Goal: Find specific page/section: Locate a particular part of the current website

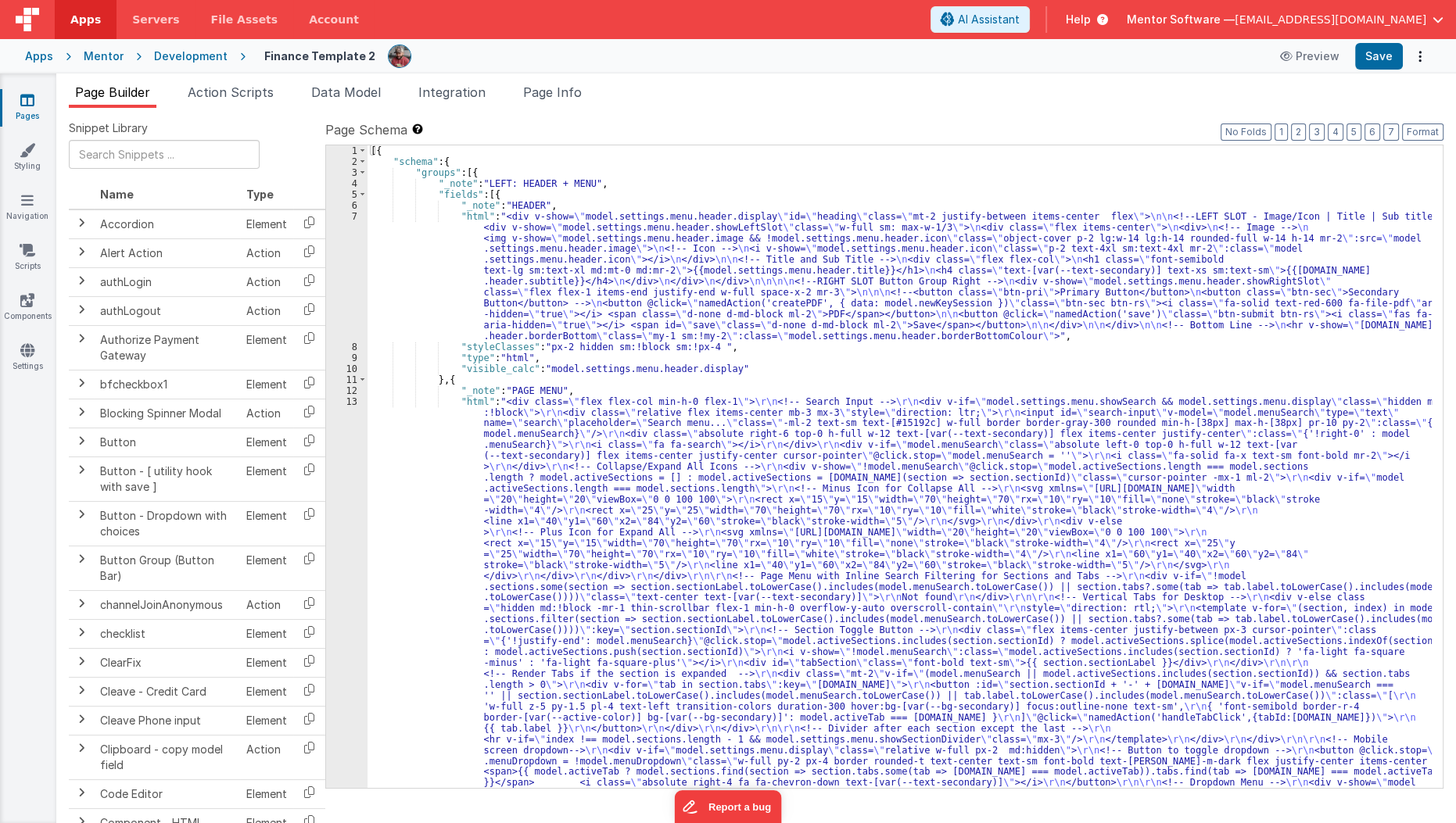
click at [21, 105] on icon at bounding box center [27, 100] width 14 height 16
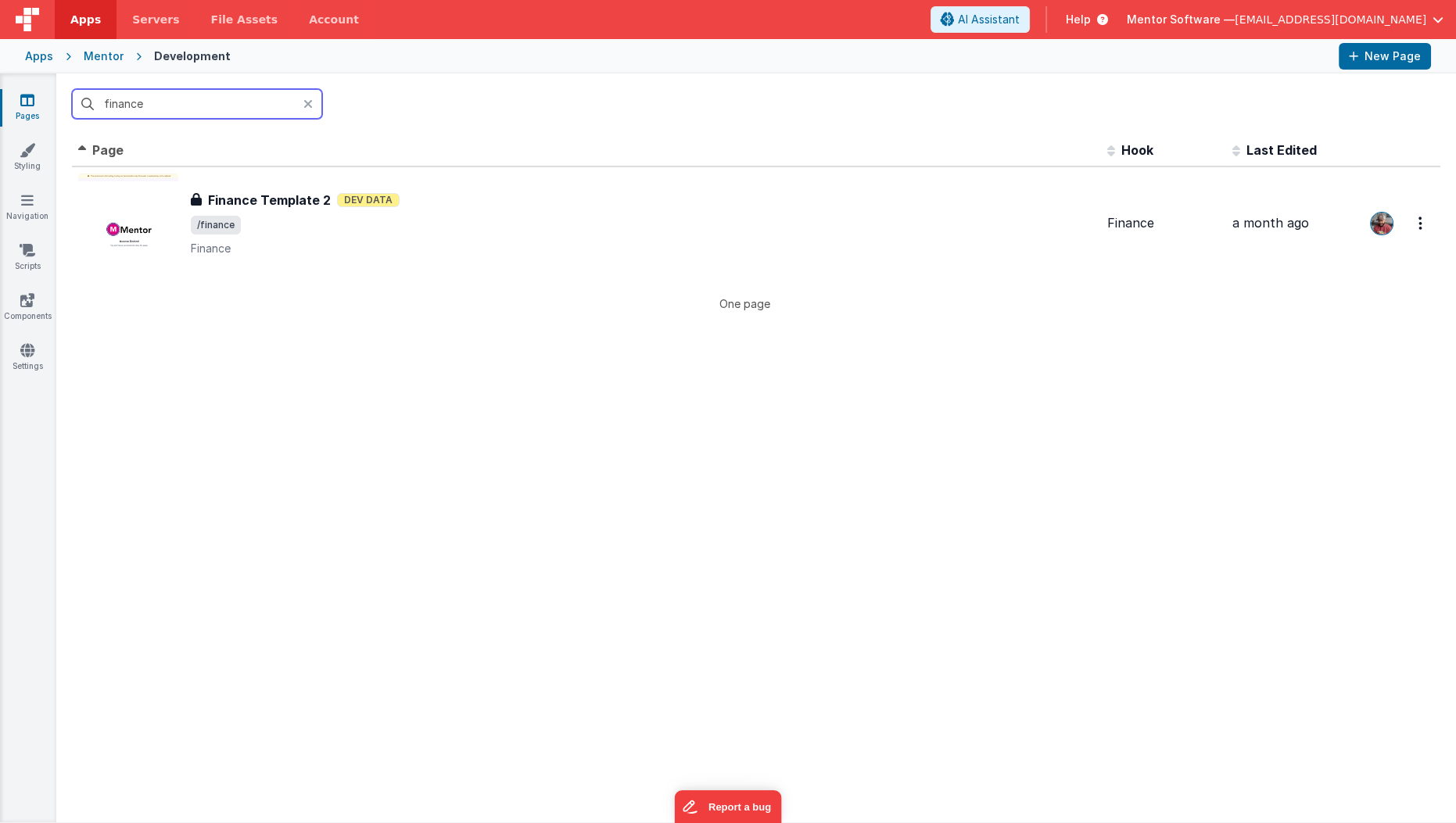
click at [188, 109] on input "finance" at bounding box center [197, 104] width 250 height 30
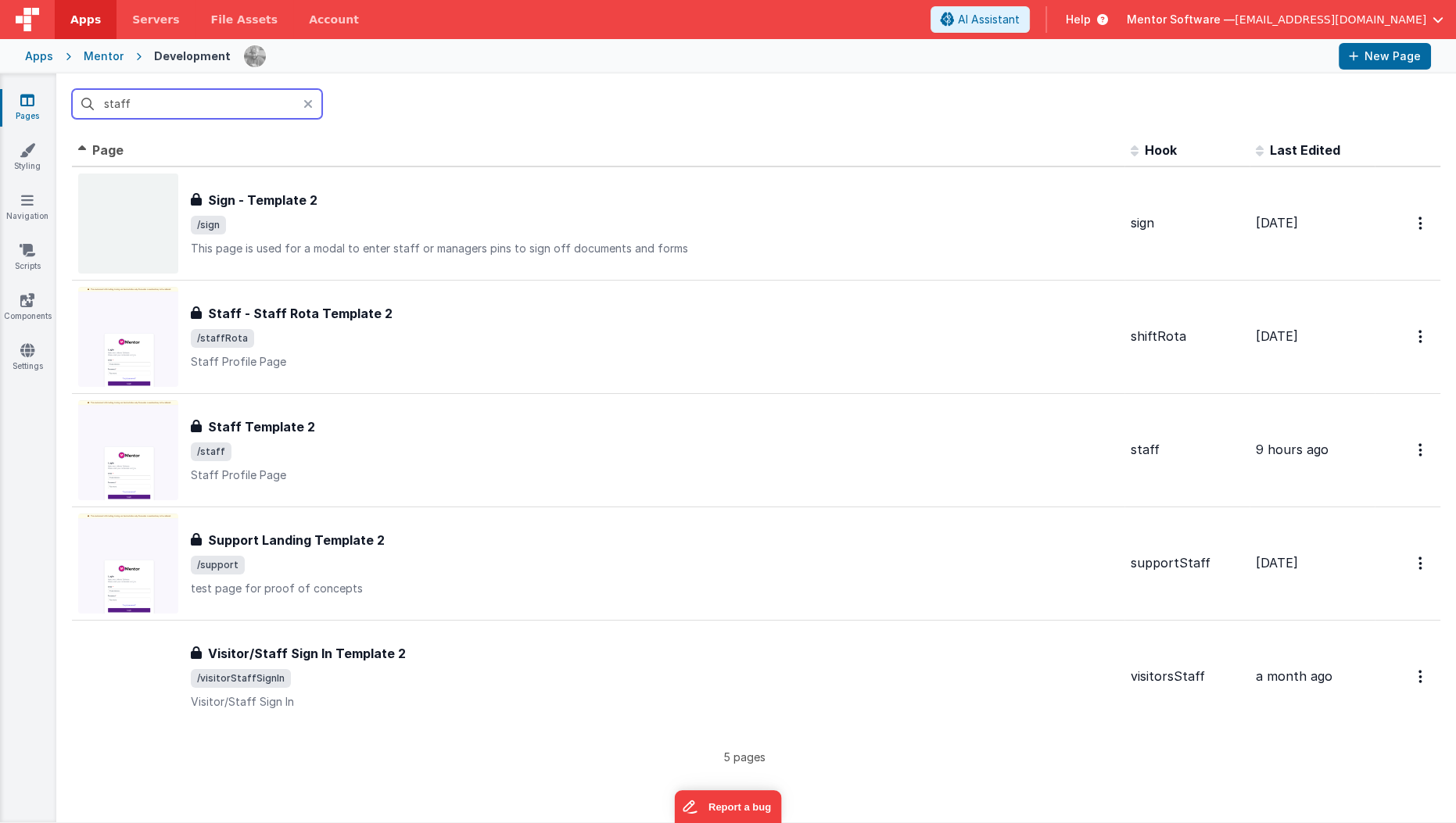
click at [222, 116] on input "staff" at bounding box center [197, 104] width 250 height 30
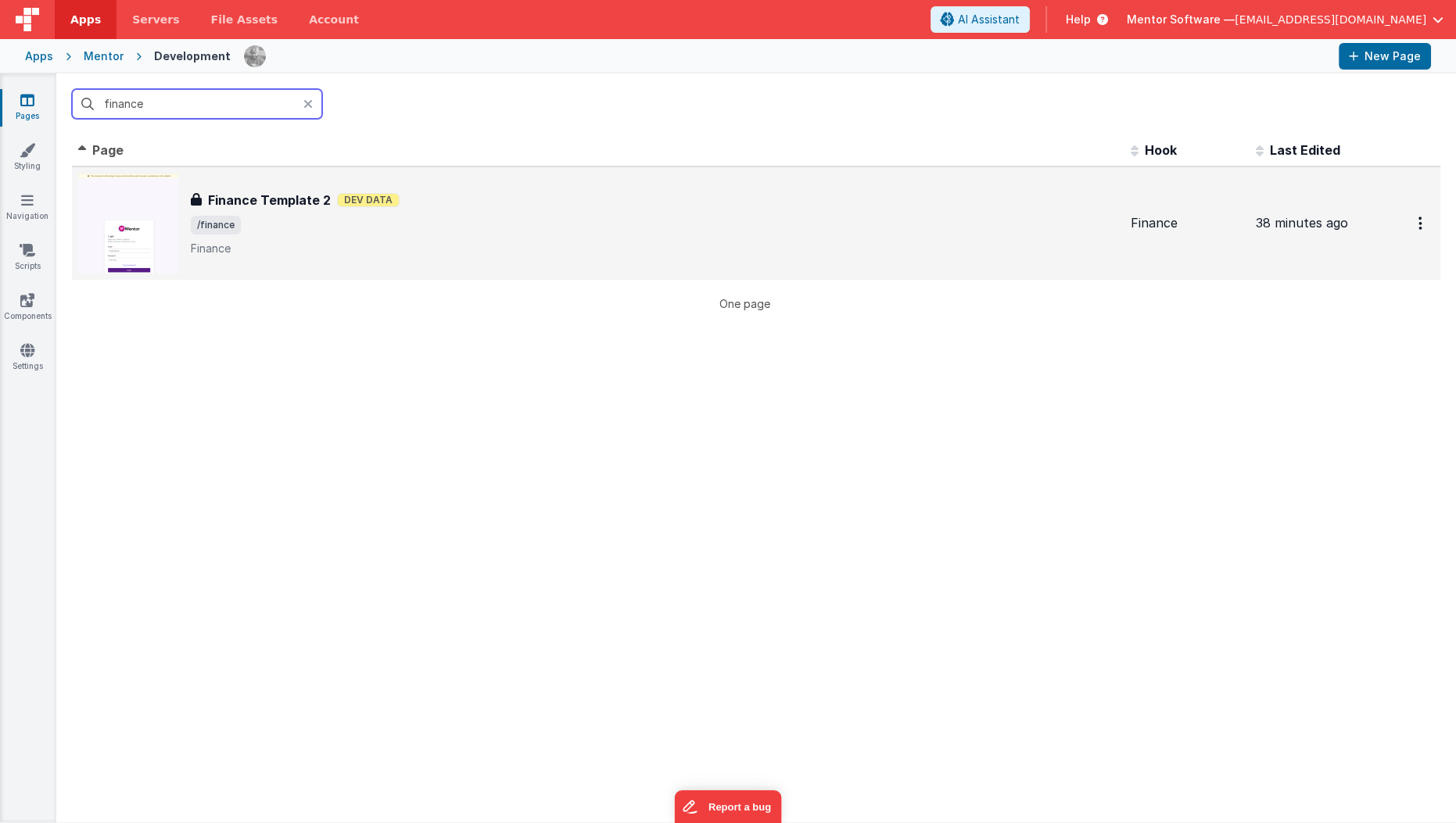
type input "finance"
click at [289, 221] on span "/finance" at bounding box center [654, 225] width 927 height 18
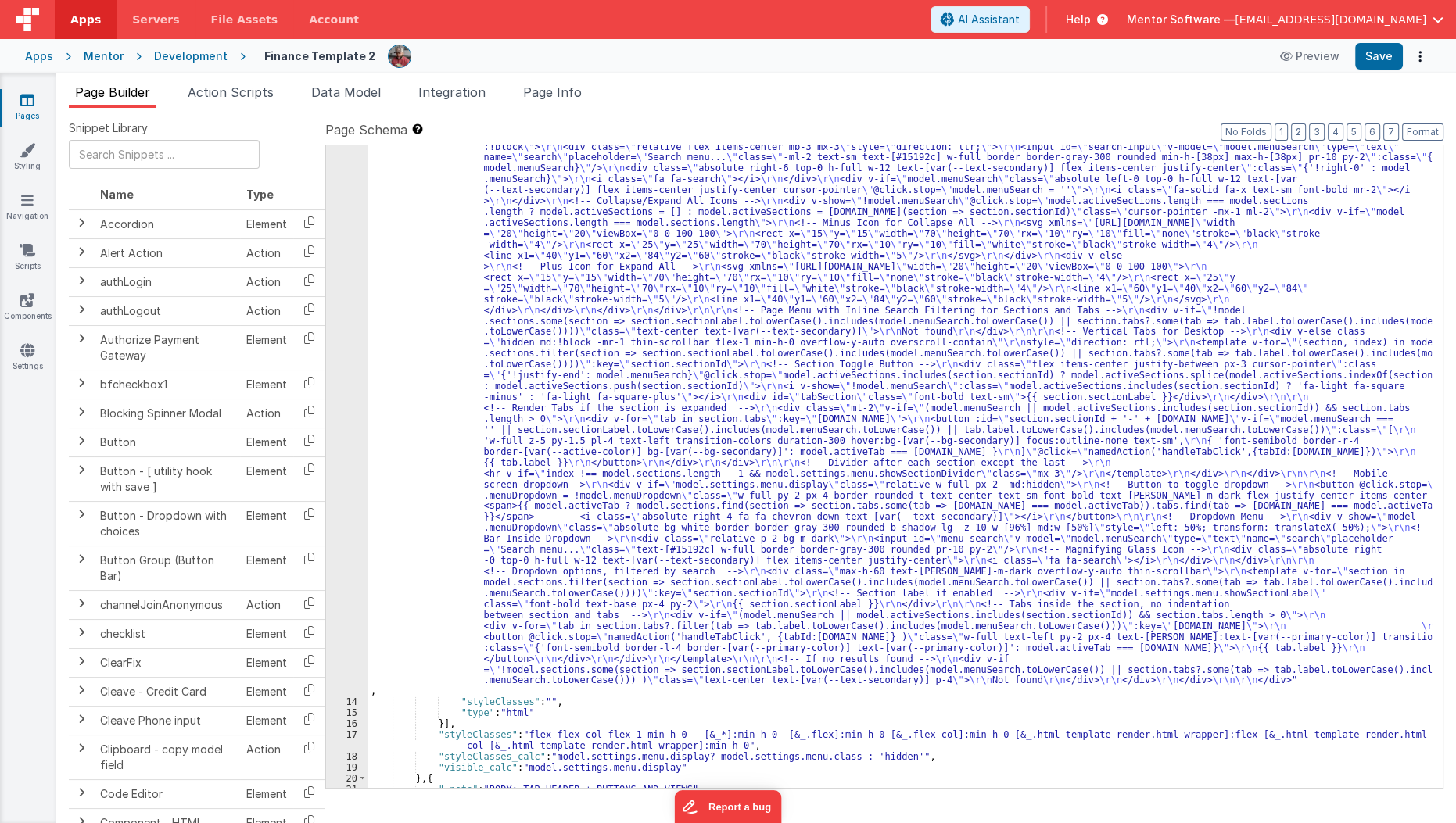
scroll to position [265, 0]
click at [456, 740] on div ""html" : "<div class= \" flex flex-col min-h-0 flex-1 \" > \r\n <!-- Search Inp…" at bounding box center [900, 740] width 1065 height 1220
click at [522, 736] on div ""html" : "<div class= \" flex flex-col min-h-0 flex-1 \" > \r\n <!-- Search Inp…" at bounding box center [900, 740] width 1065 height 1220
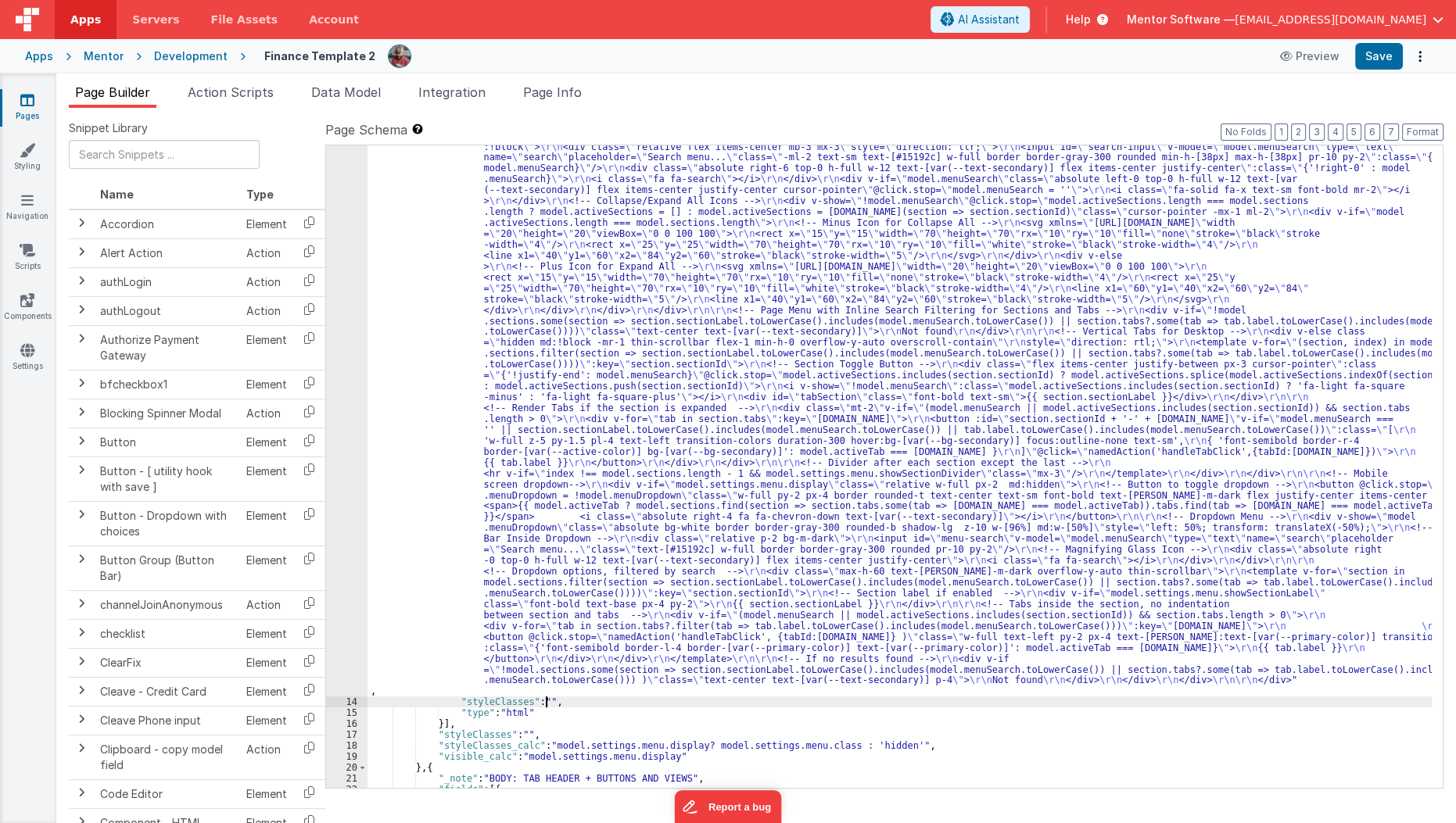
click at [544, 703] on div ""html" : "<div class= \" flex flex-col min-h-0 flex-1 \" > \r\n <!-- Search Inp…" at bounding box center [900, 740] width 1065 height 1220
click at [555, 698] on div ""html" : "<div class= \" flex flex-col min-h-0 flex-1 \" > \r\n <!-- Search Inp…" at bounding box center [900, 740] width 1065 height 1220
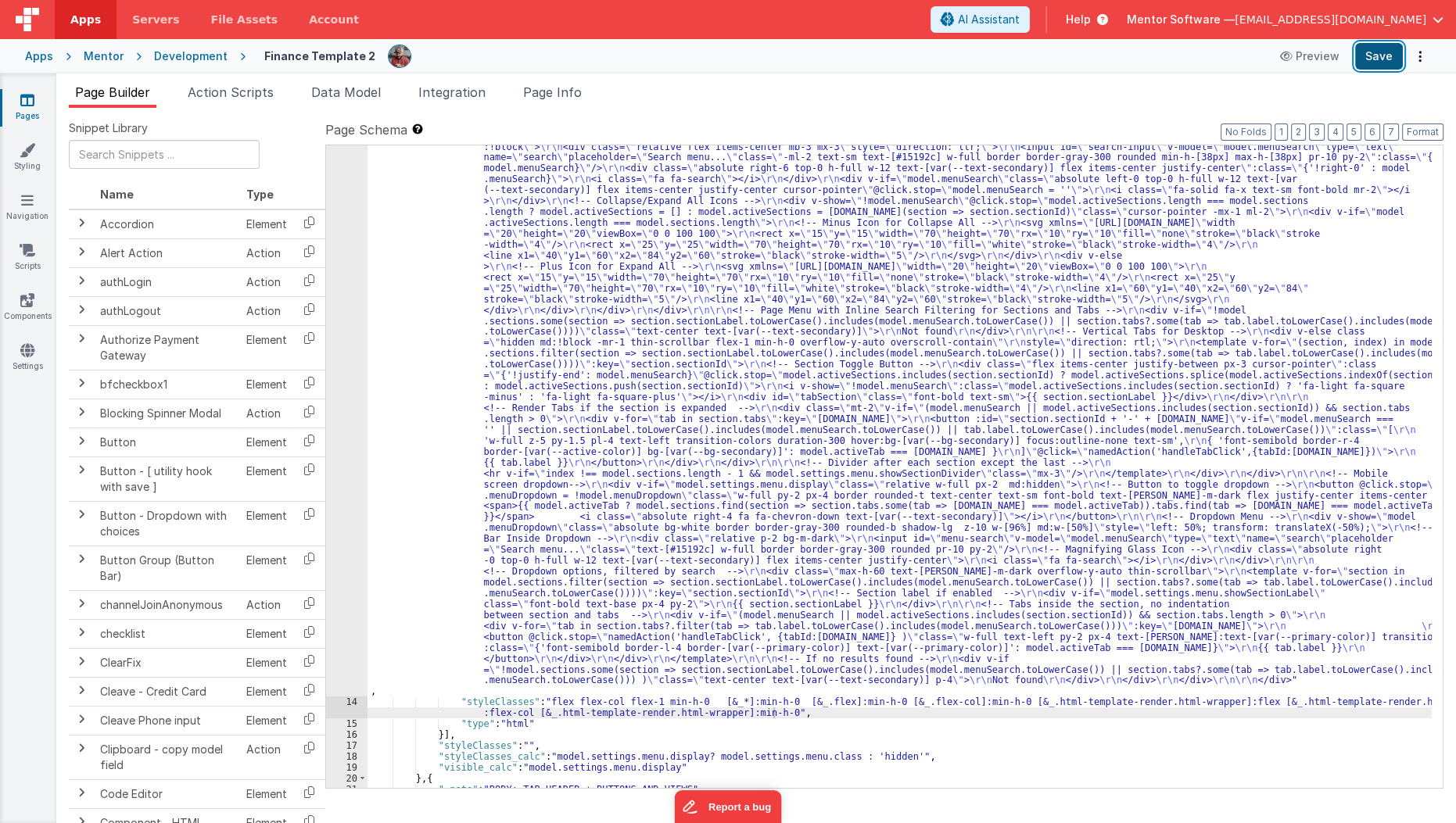
click at [1381, 61] on button "Save" at bounding box center [1379, 56] width 47 height 26
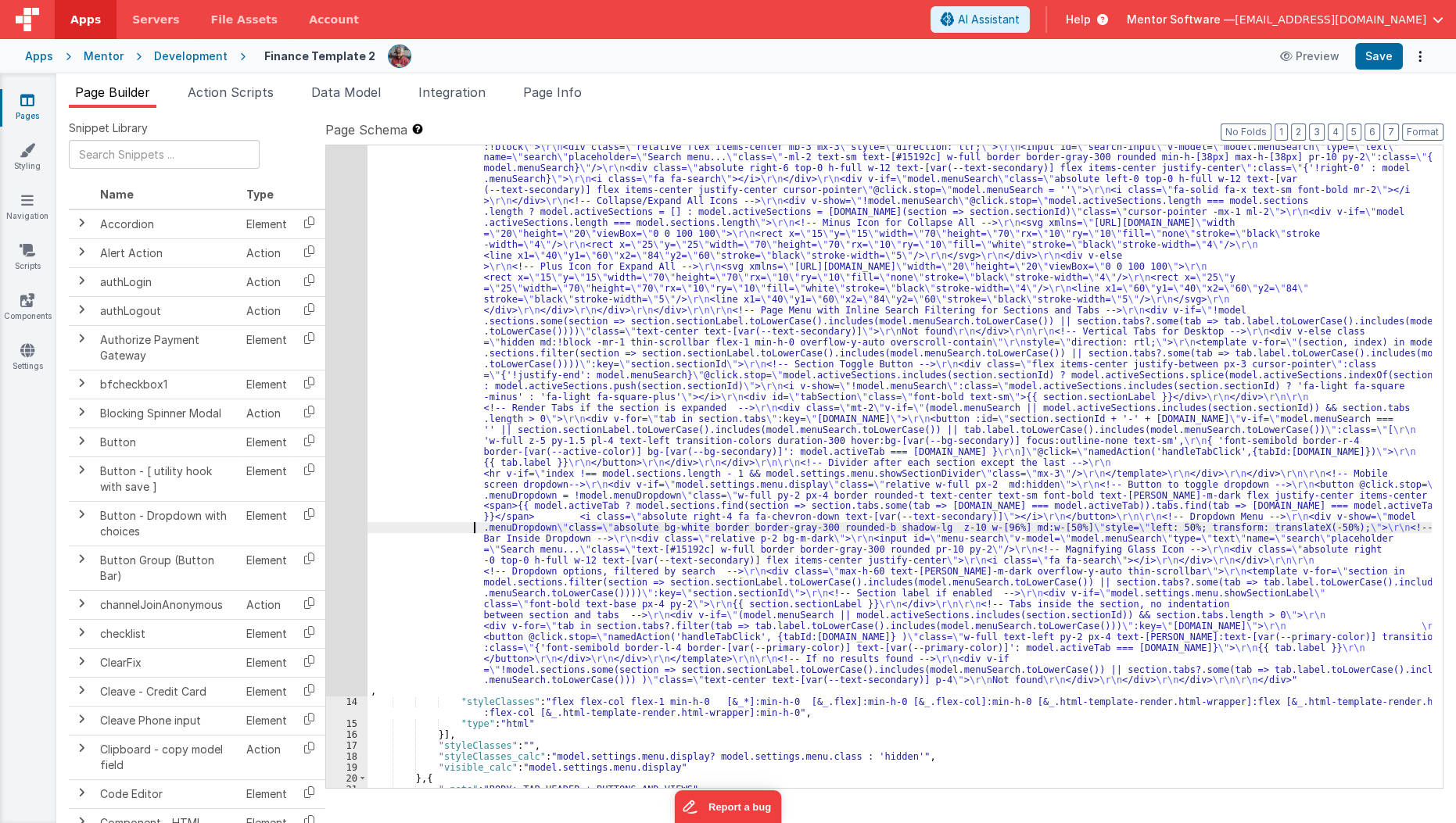
click at [409, 524] on div ""html" : "<div class= \" flex flex-col min-h-0 flex-1 \" > \r\n <!-- Search Inp…" at bounding box center [900, 740] width 1065 height 1220
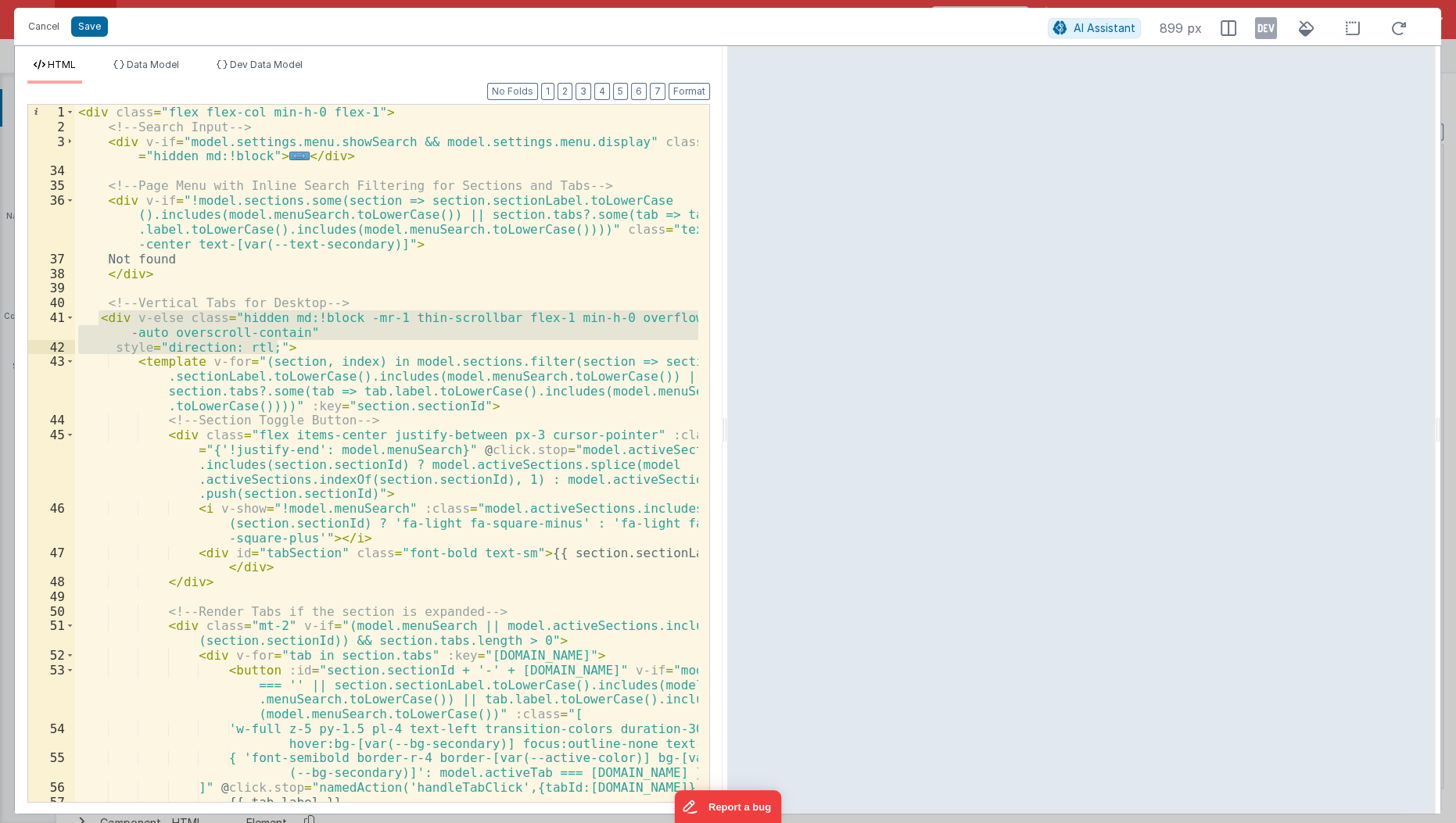
scroll to position [474, 0]
click at [47, 24] on button "Cancel" at bounding box center [43, 26] width 47 height 22
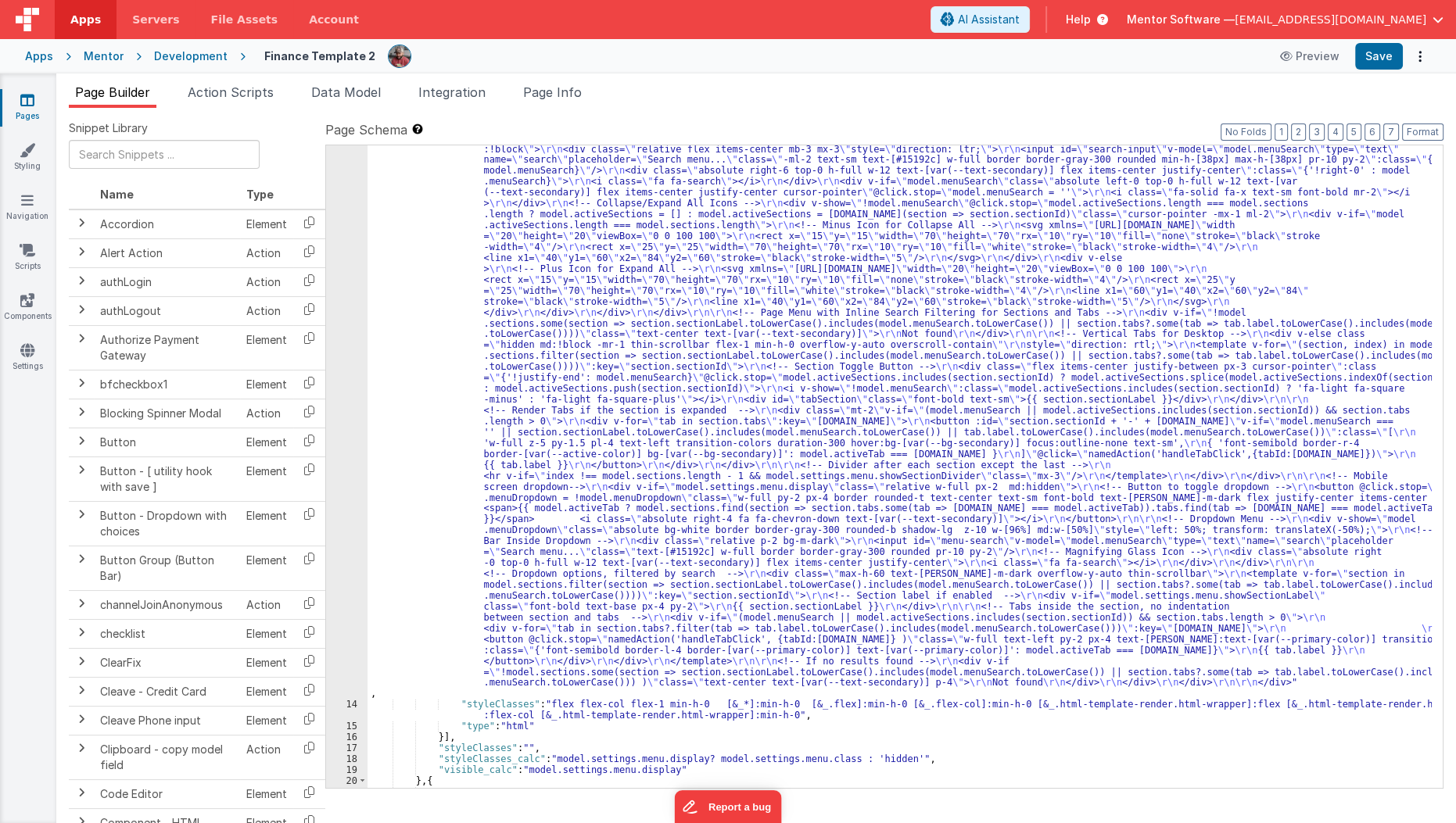
scroll to position [266, 0]
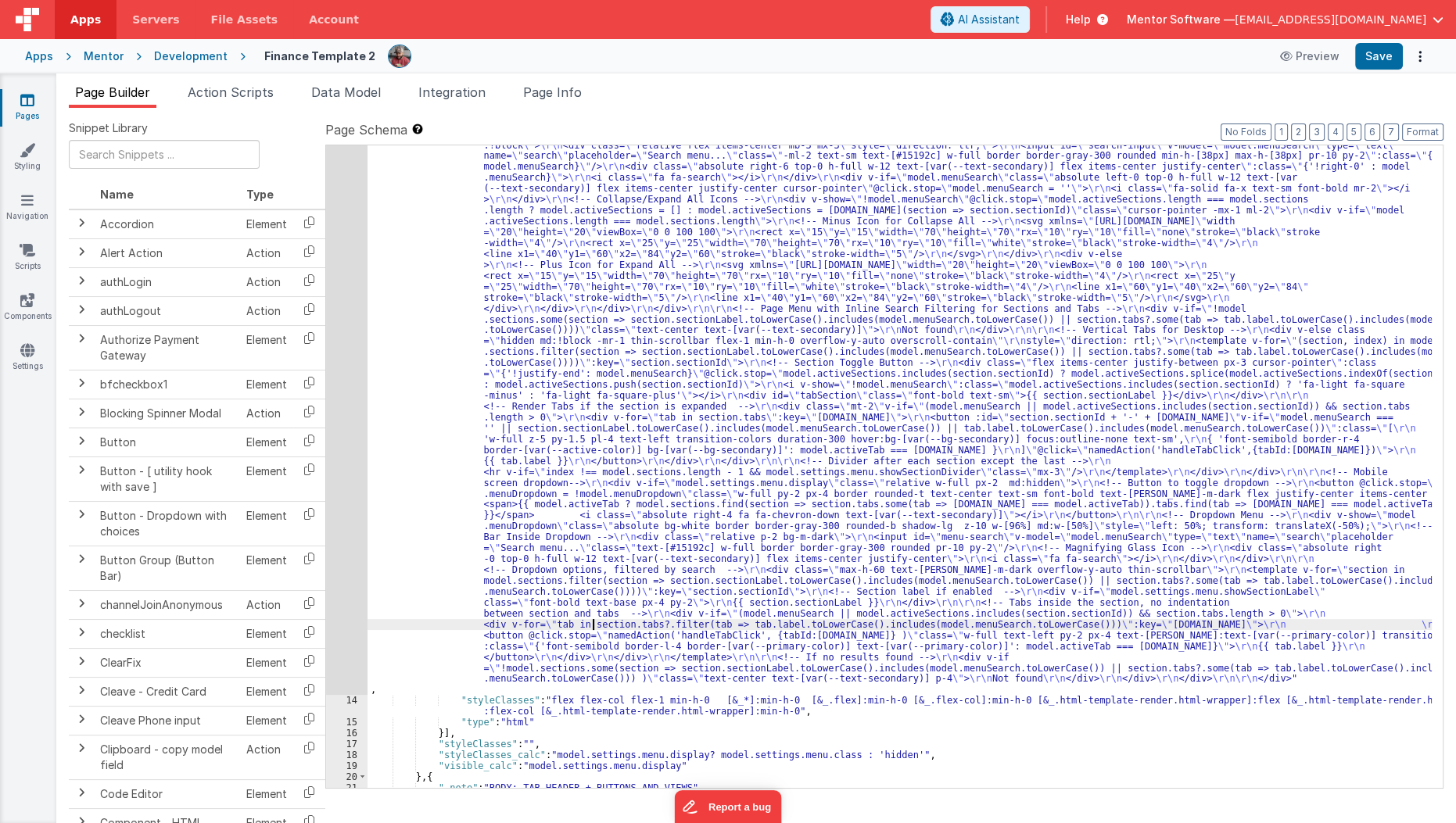
click at [592, 624] on div ""html" : "<div class= \" flex flex-col min-h-0 flex-1 \" > \r\n <!-- Search Inp…" at bounding box center [900, 739] width 1065 height 1220
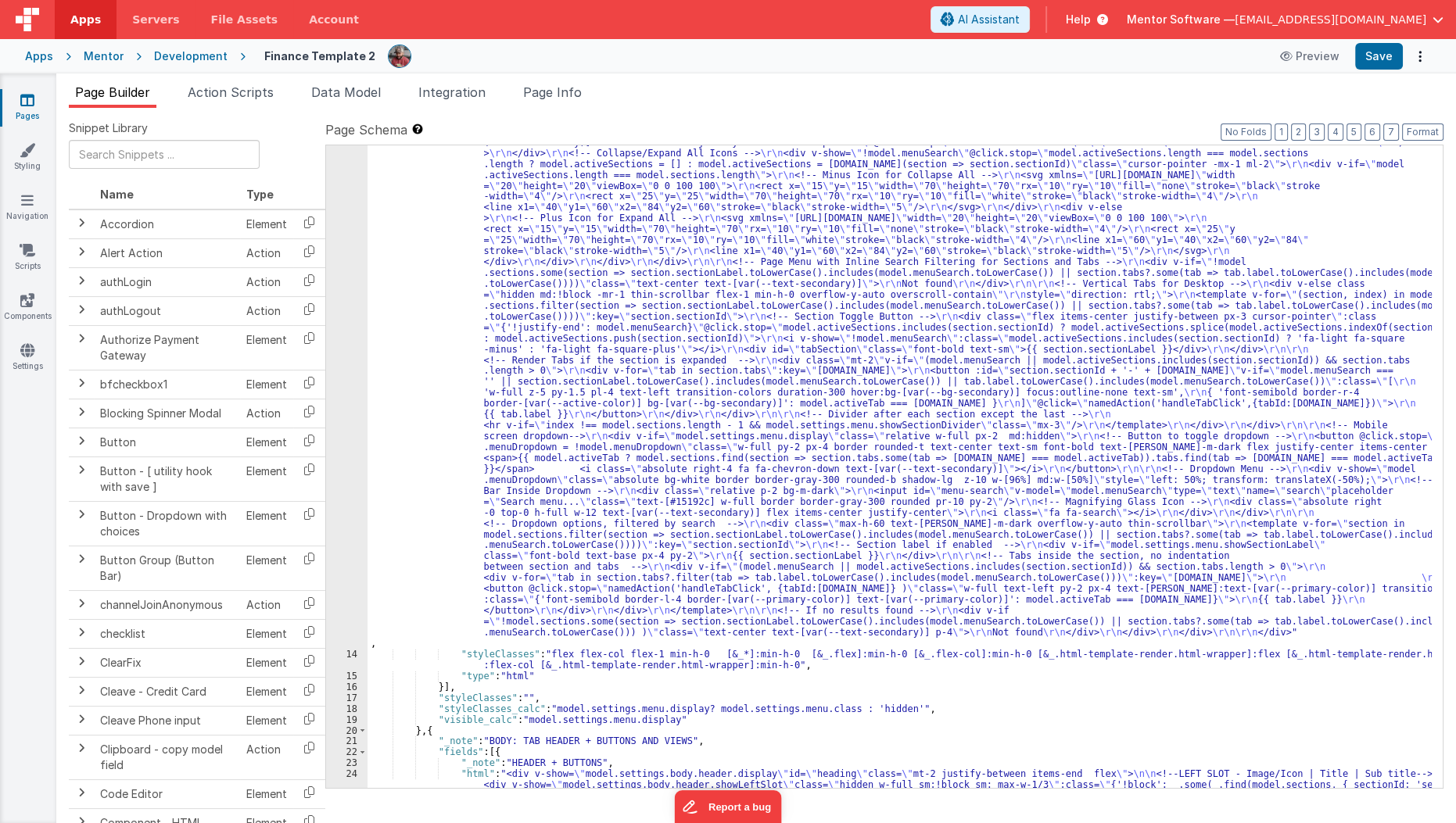
scroll to position [314, 0]
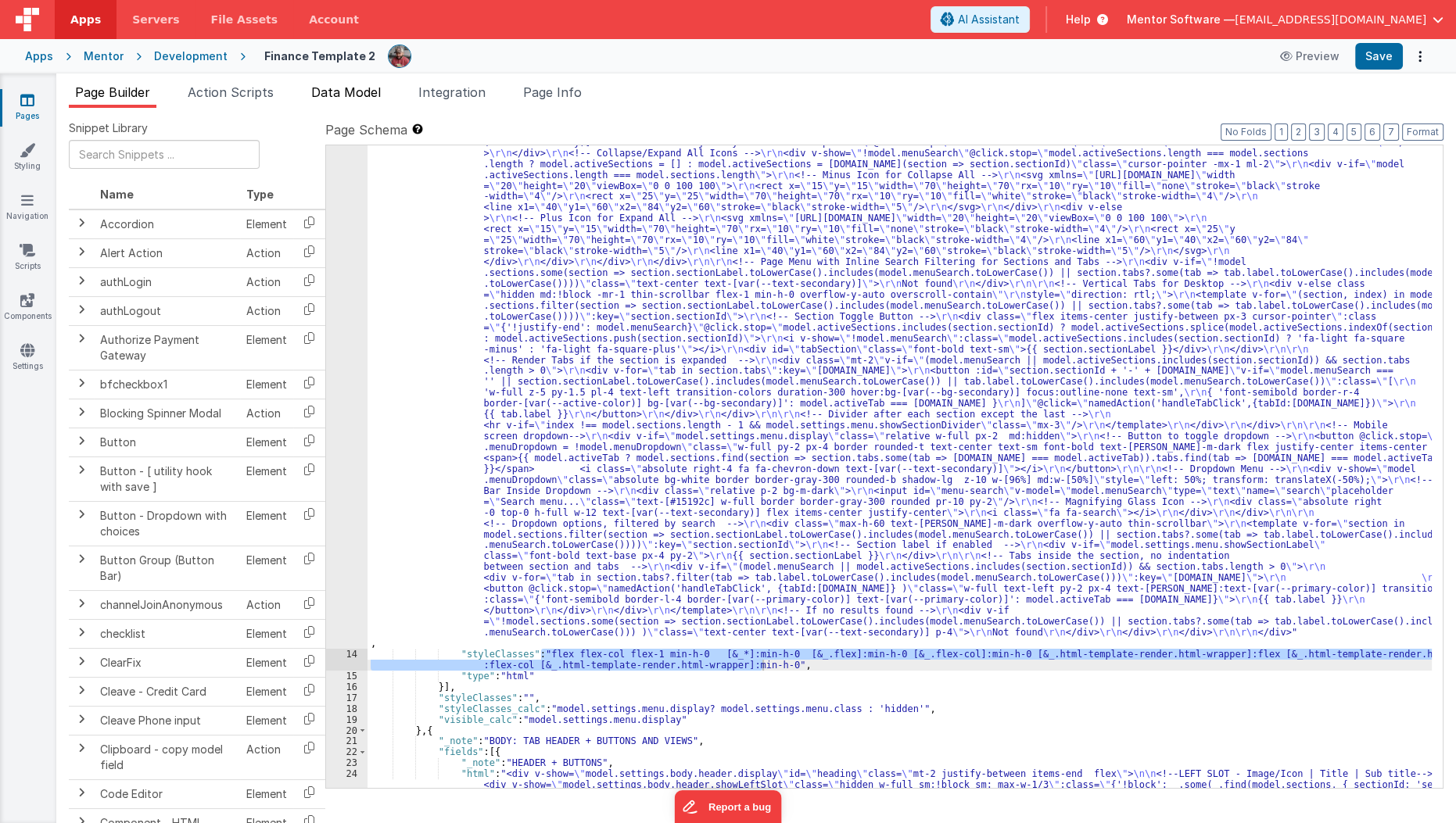
click at [335, 85] on span "Data Model" at bounding box center [345, 92] width 69 height 16
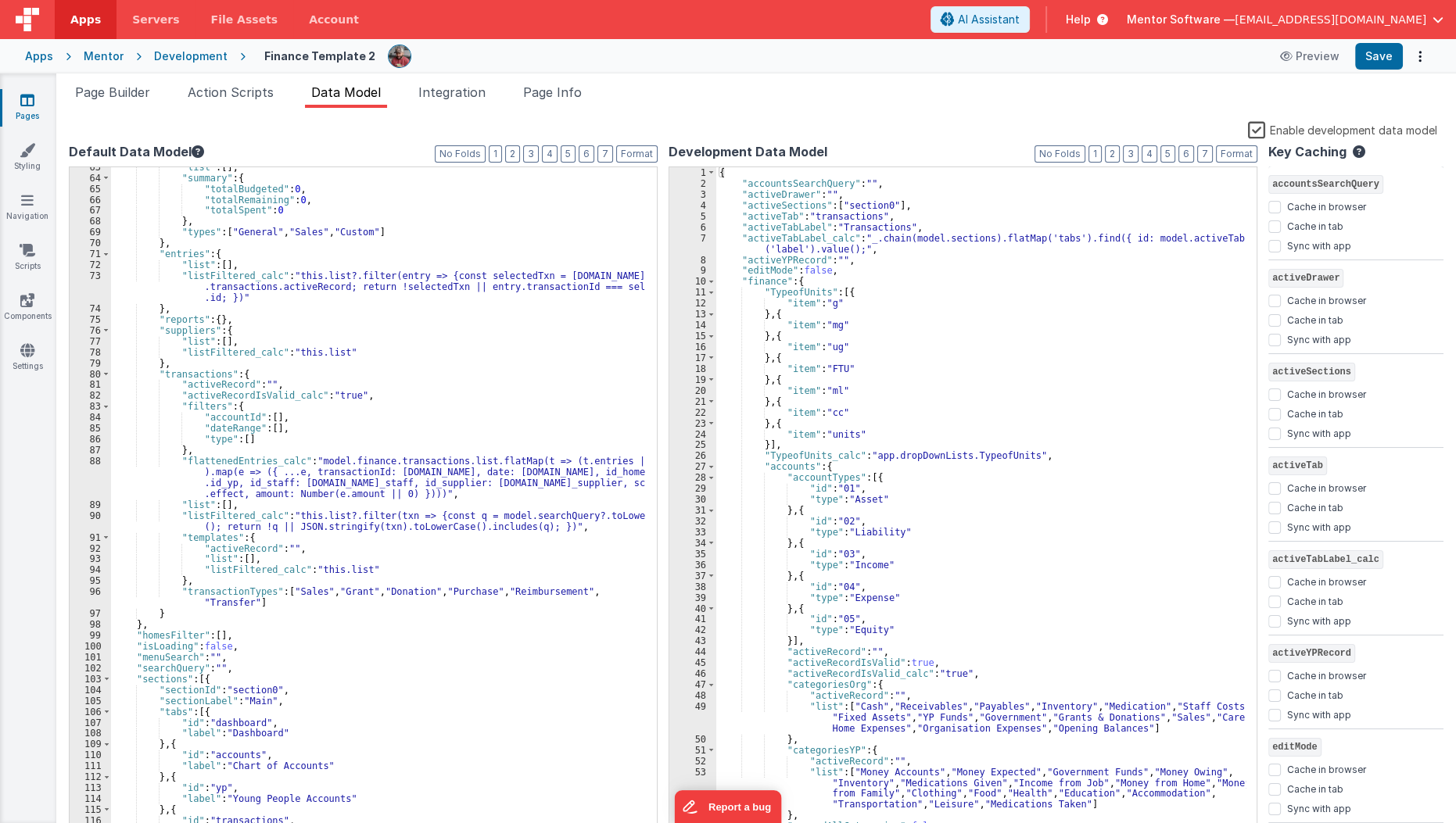
scroll to position [809, 0]
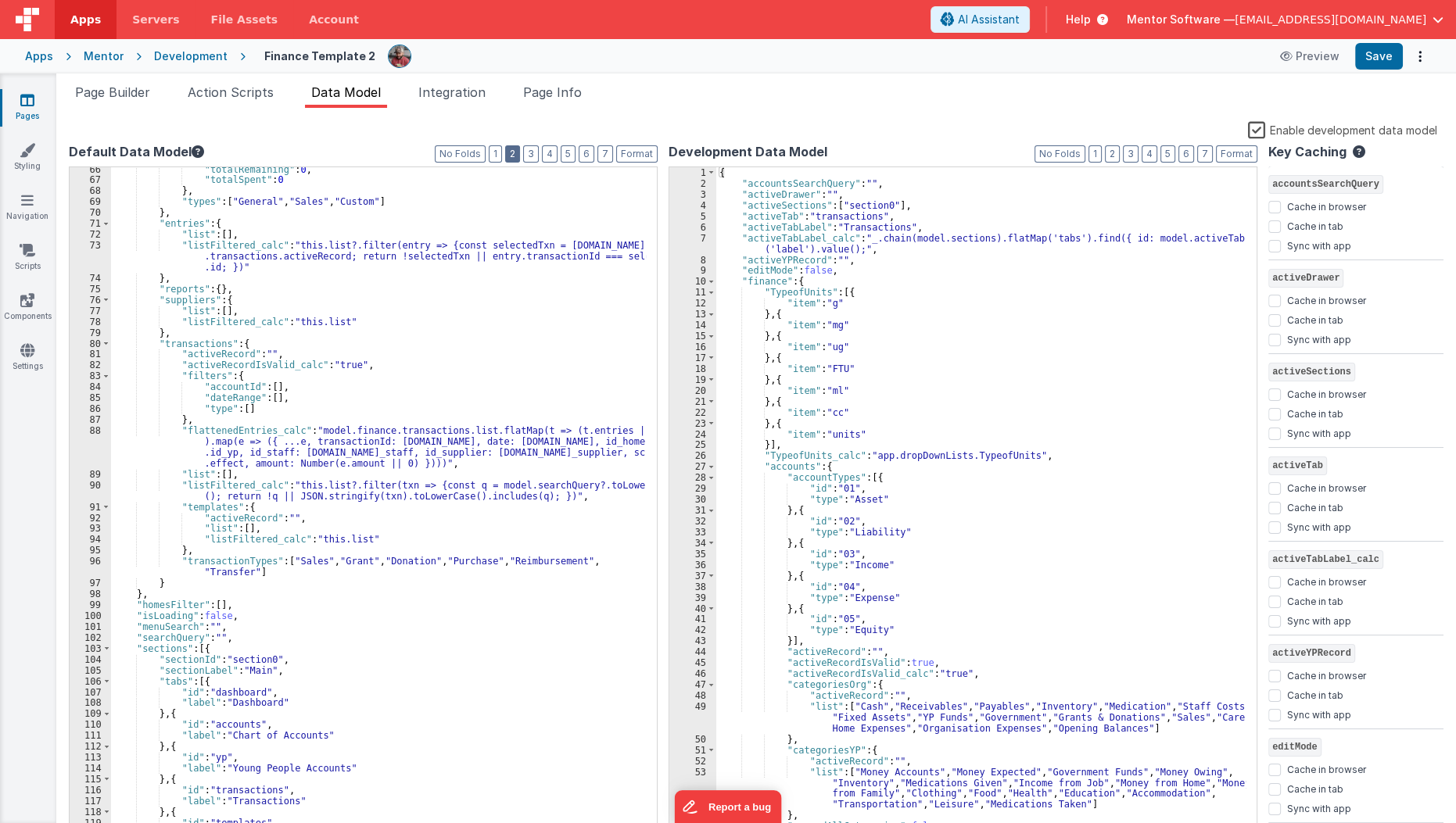
click at [519, 157] on button "2" at bounding box center [512, 155] width 15 height 18
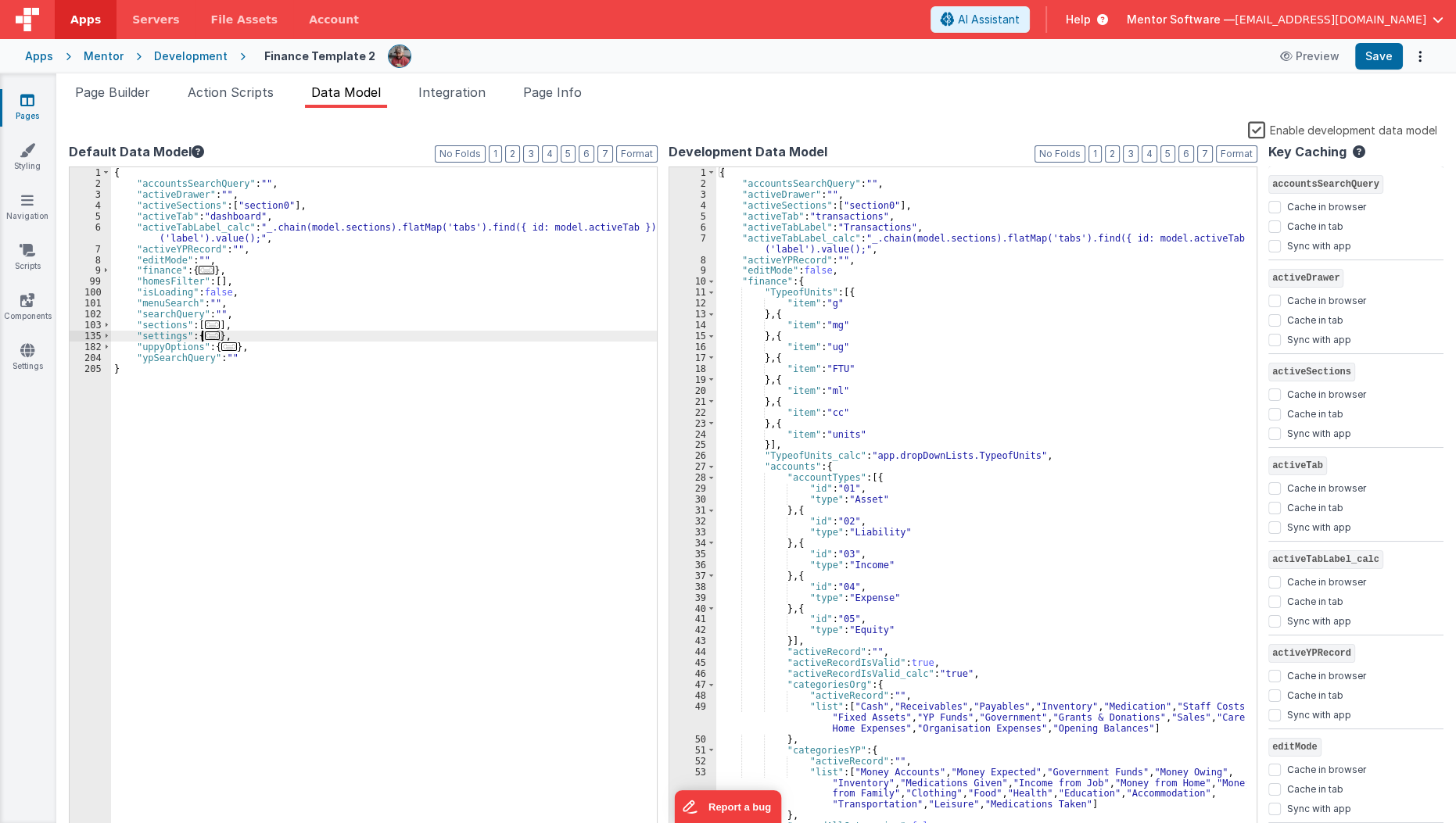
click at [214, 332] on span "..." at bounding box center [213, 336] width 16 height 9
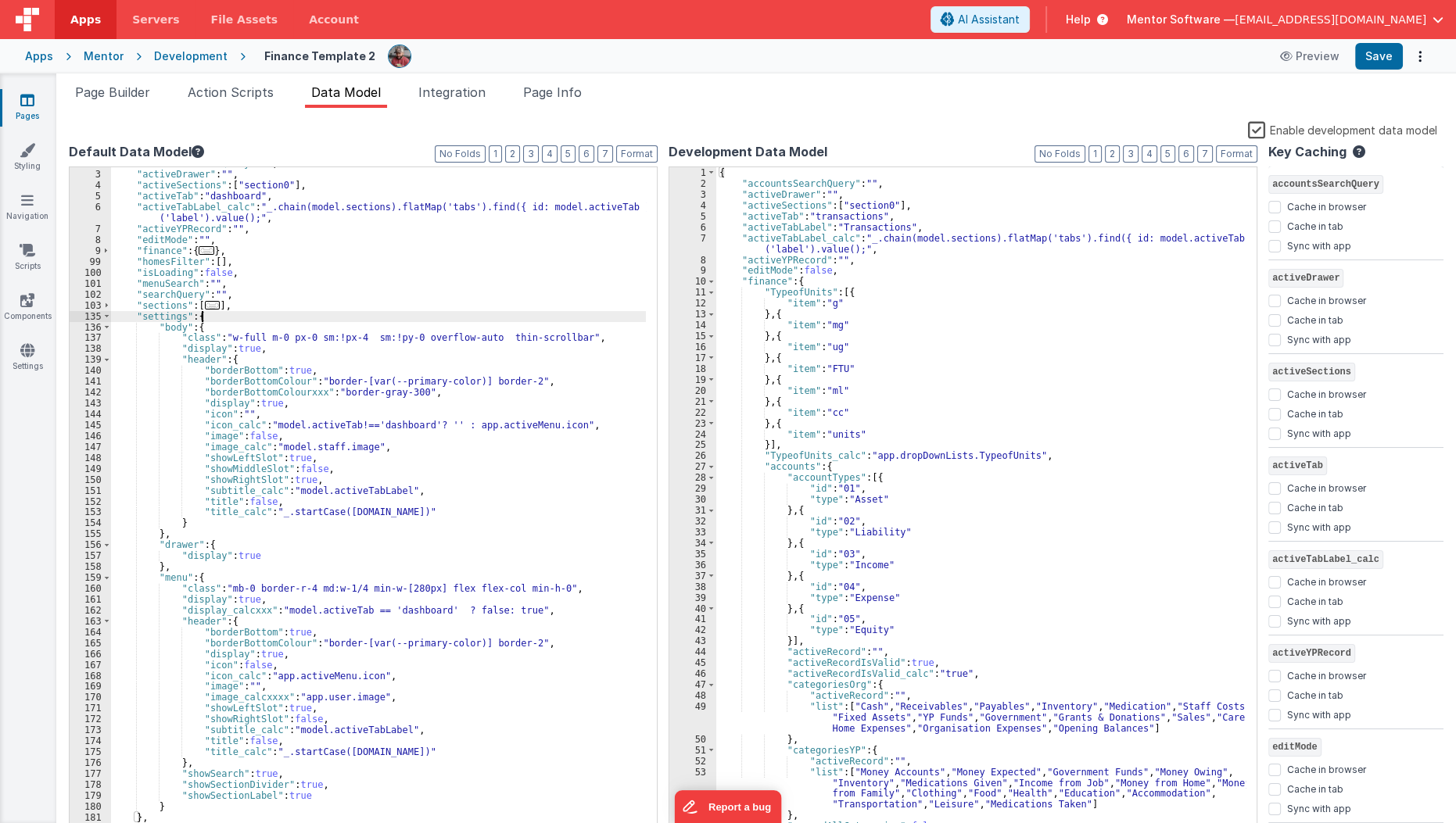
scroll to position [19, 0]
click at [1252, 131] on label "Enable development data model" at bounding box center [1342, 129] width 189 height 18
click at [0, 0] on input "Enable development data model" at bounding box center [0, 0] width 0 height 0
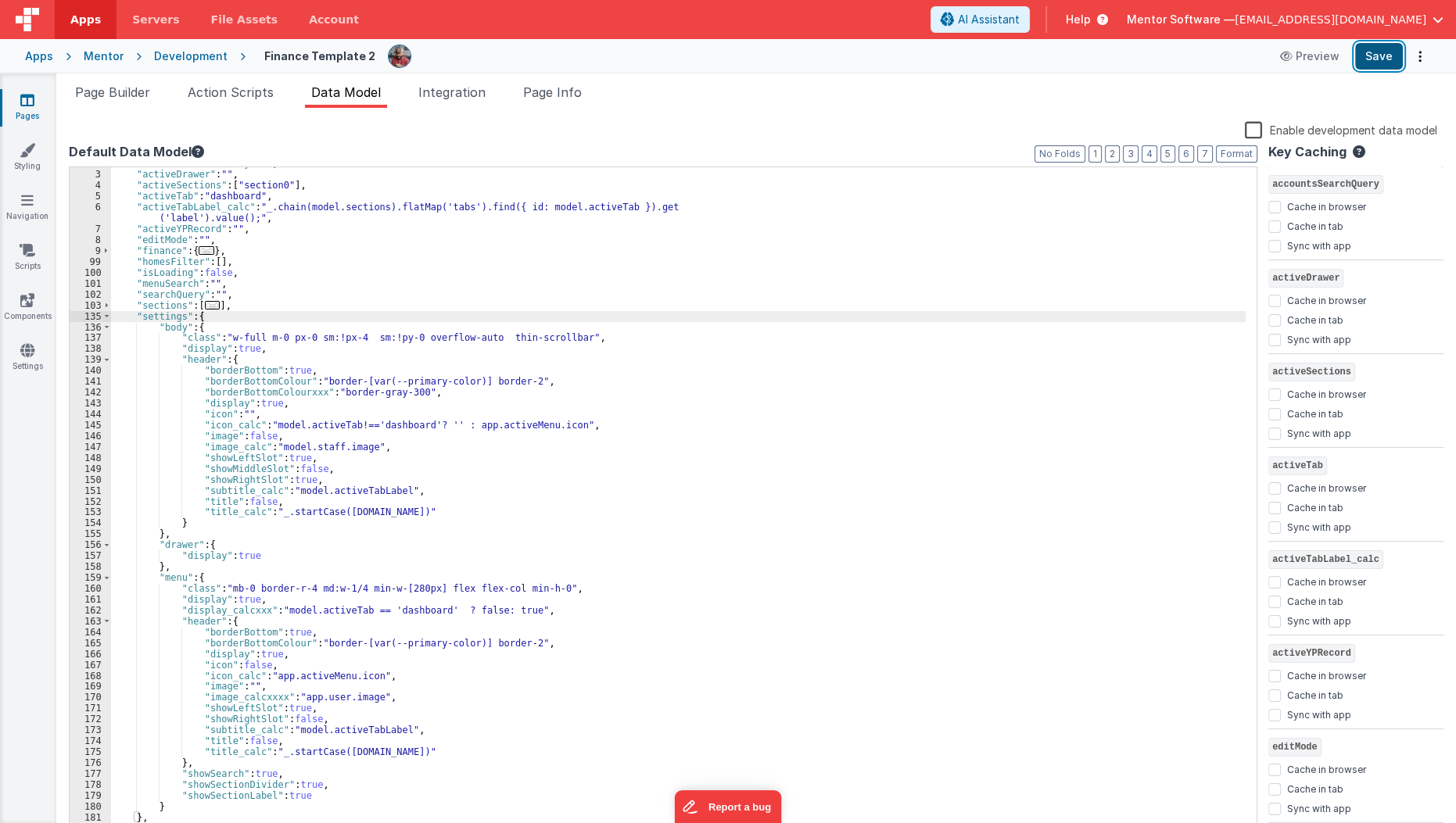
click at [1388, 54] on button "Save" at bounding box center [1379, 56] width 47 height 26
click at [35, 116] on link "Pages" at bounding box center [27, 108] width 56 height 32
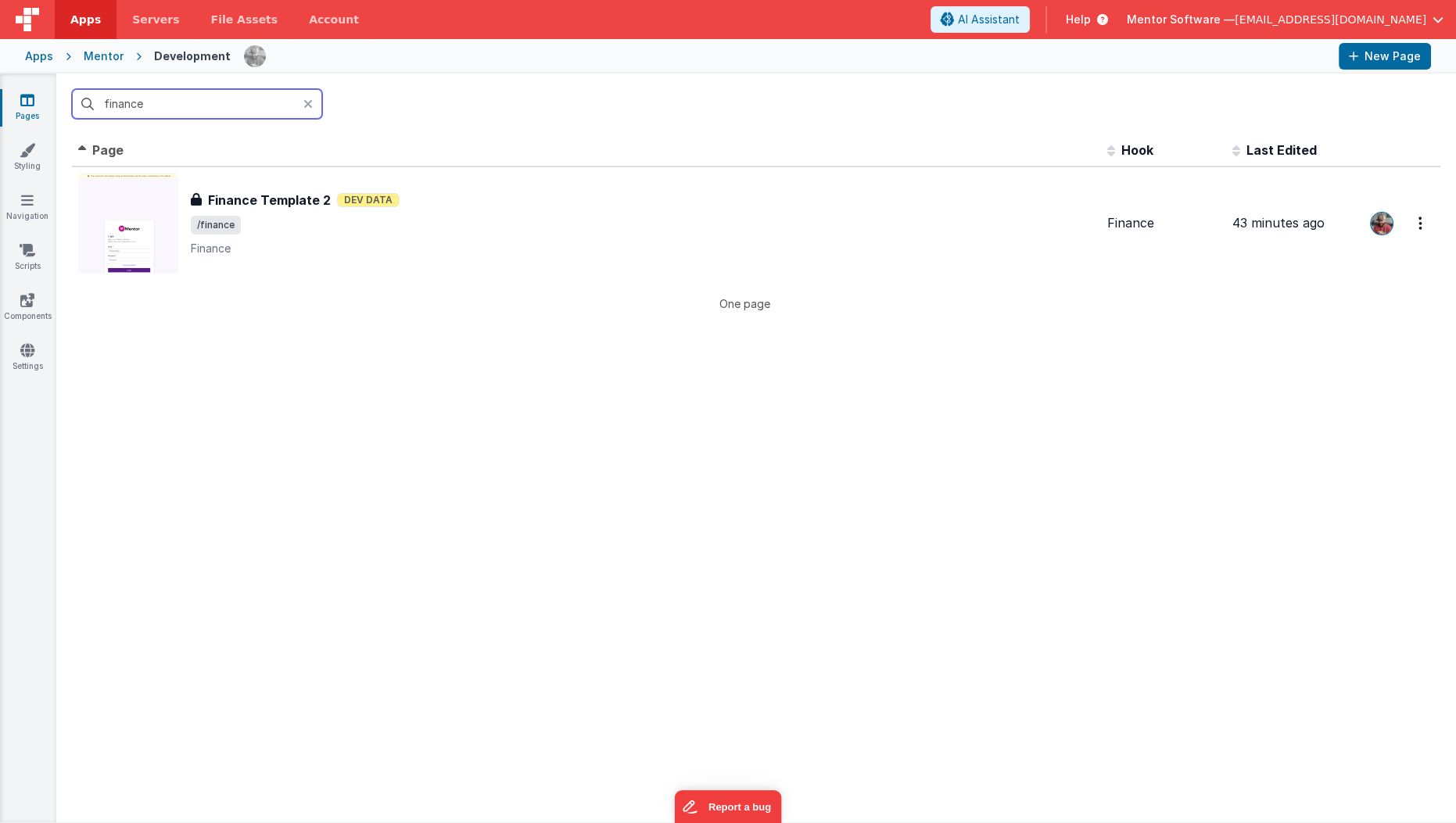
click at [195, 113] on input "finance" at bounding box center [197, 104] width 250 height 30
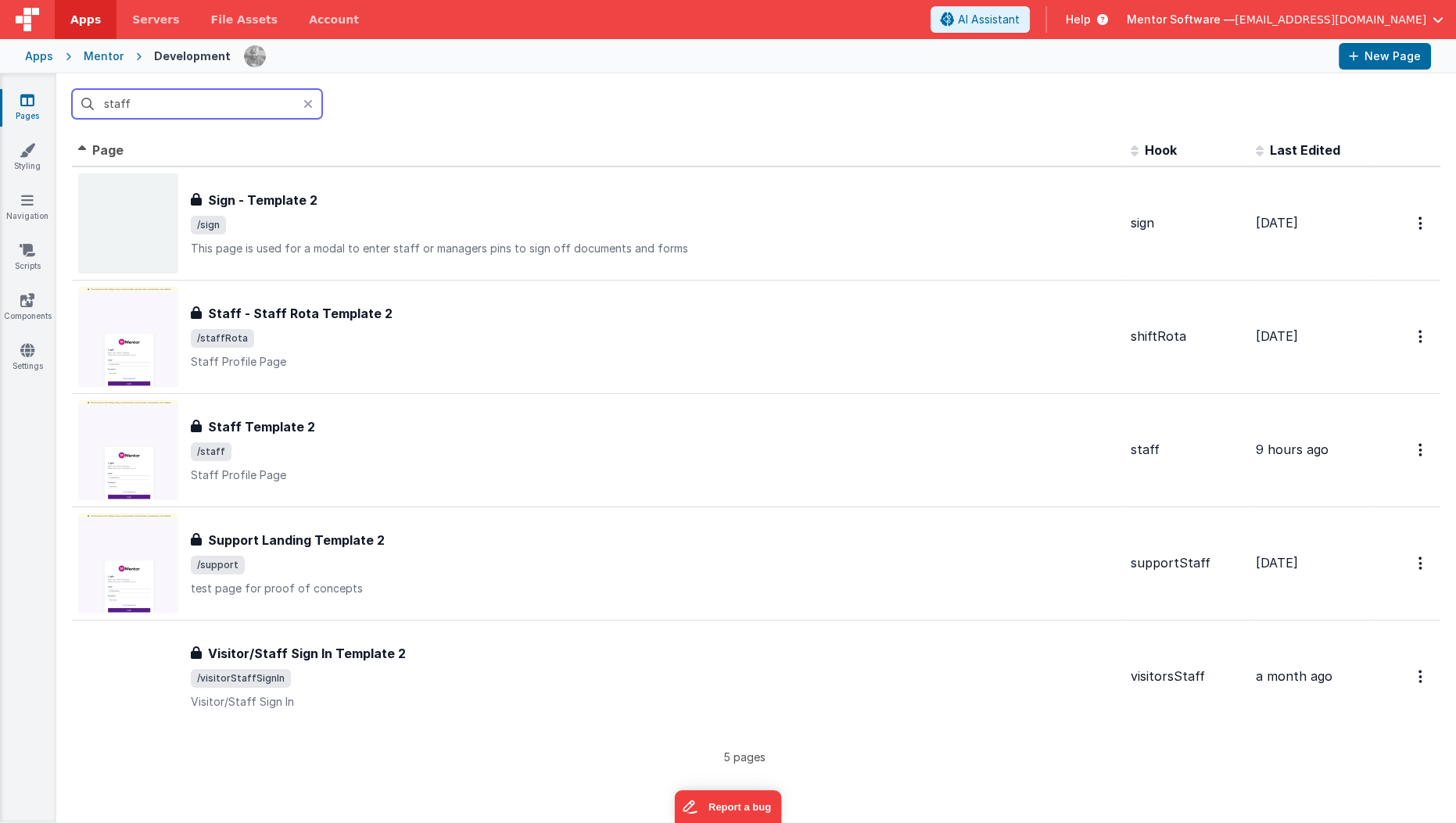
type input "staff"
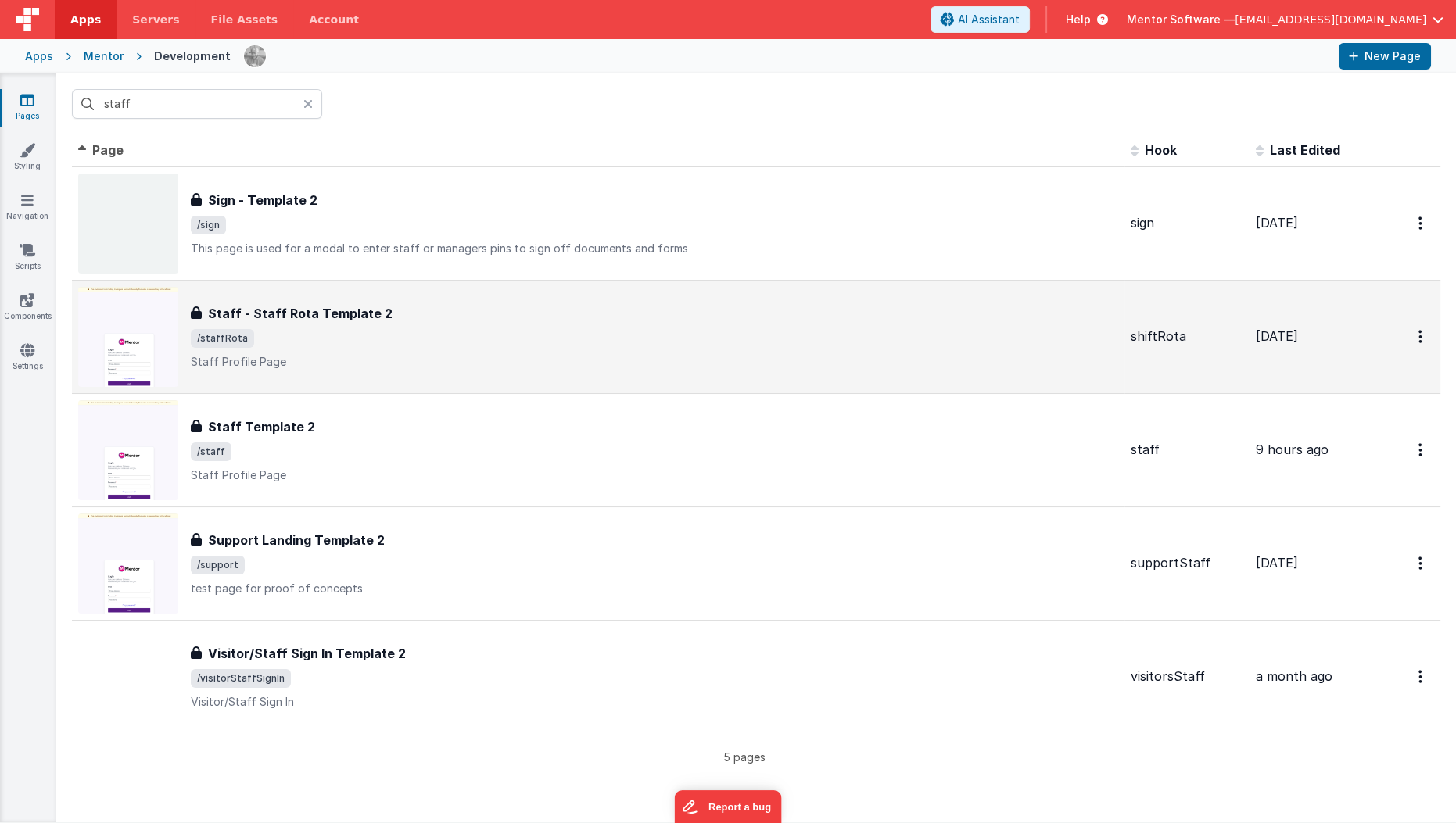
click at [272, 323] on div "Staff - Staff Rota Template 2 Staff - Staff Rota Template 2 /staffRota Staff Pr…" at bounding box center [654, 336] width 927 height 66
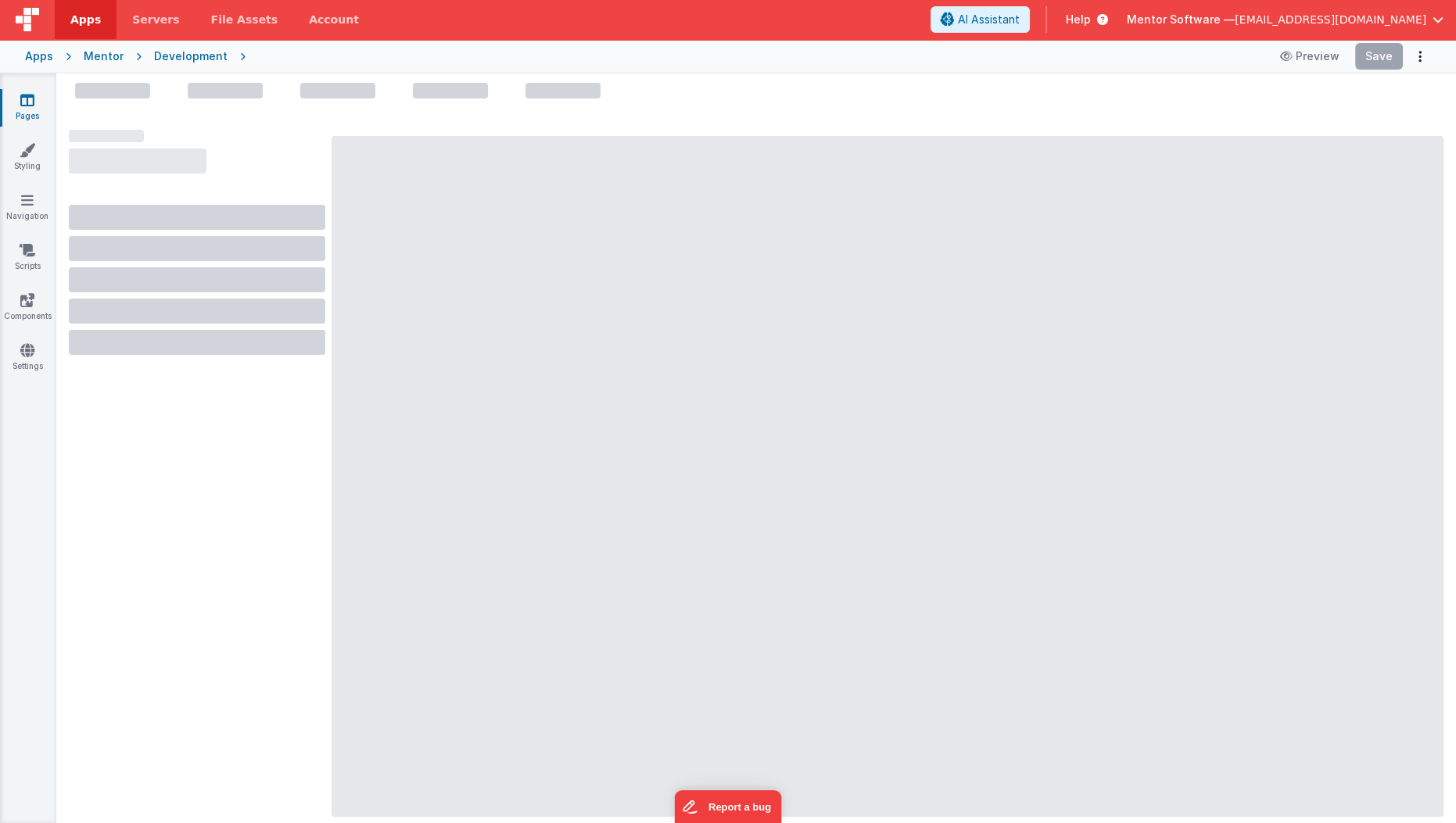
click at [25, 110] on link "Pages" at bounding box center [27, 108] width 56 height 32
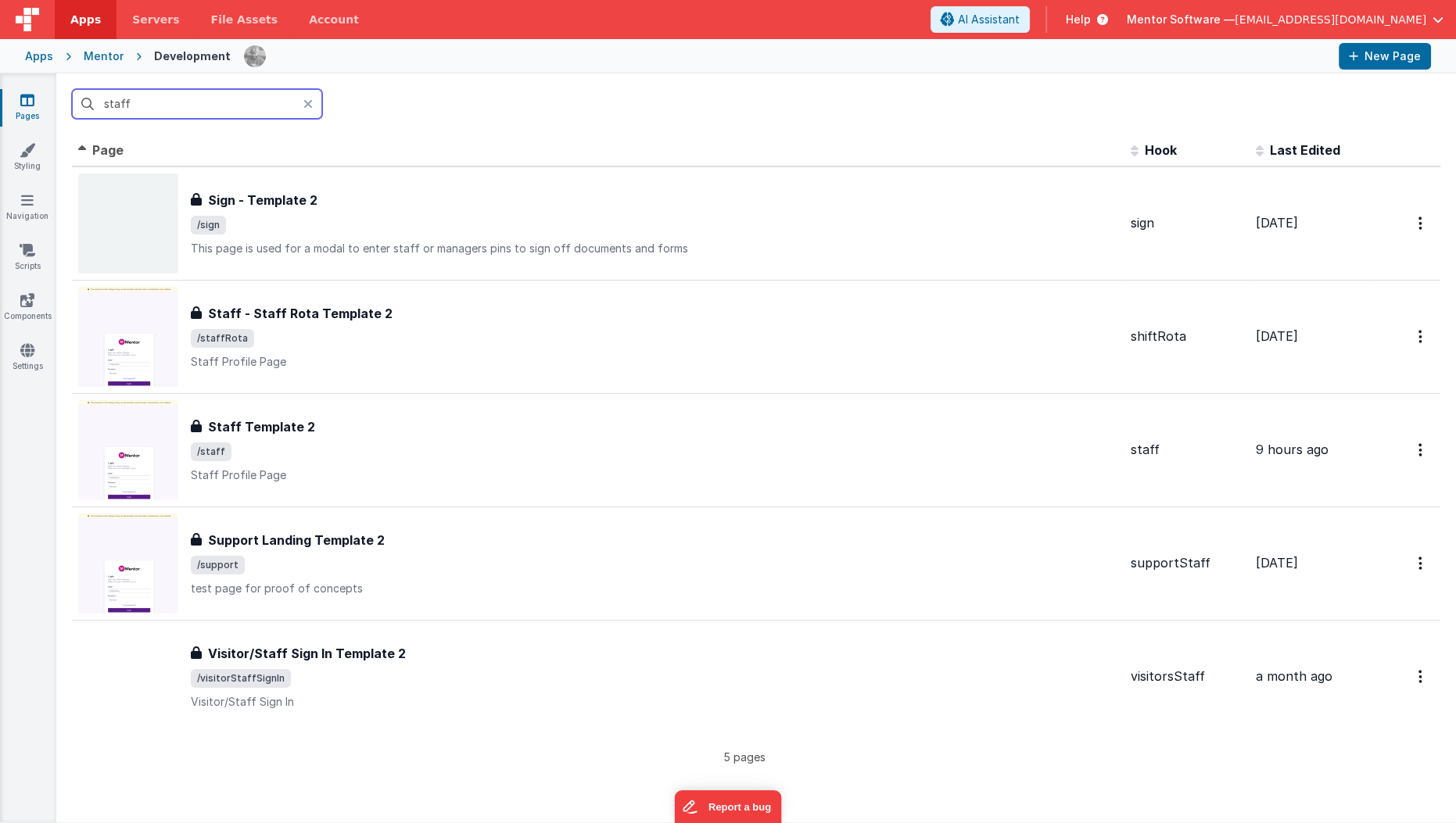
click at [147, 96] on input "staff" at bounding box center [197, 104] width 250 height 30
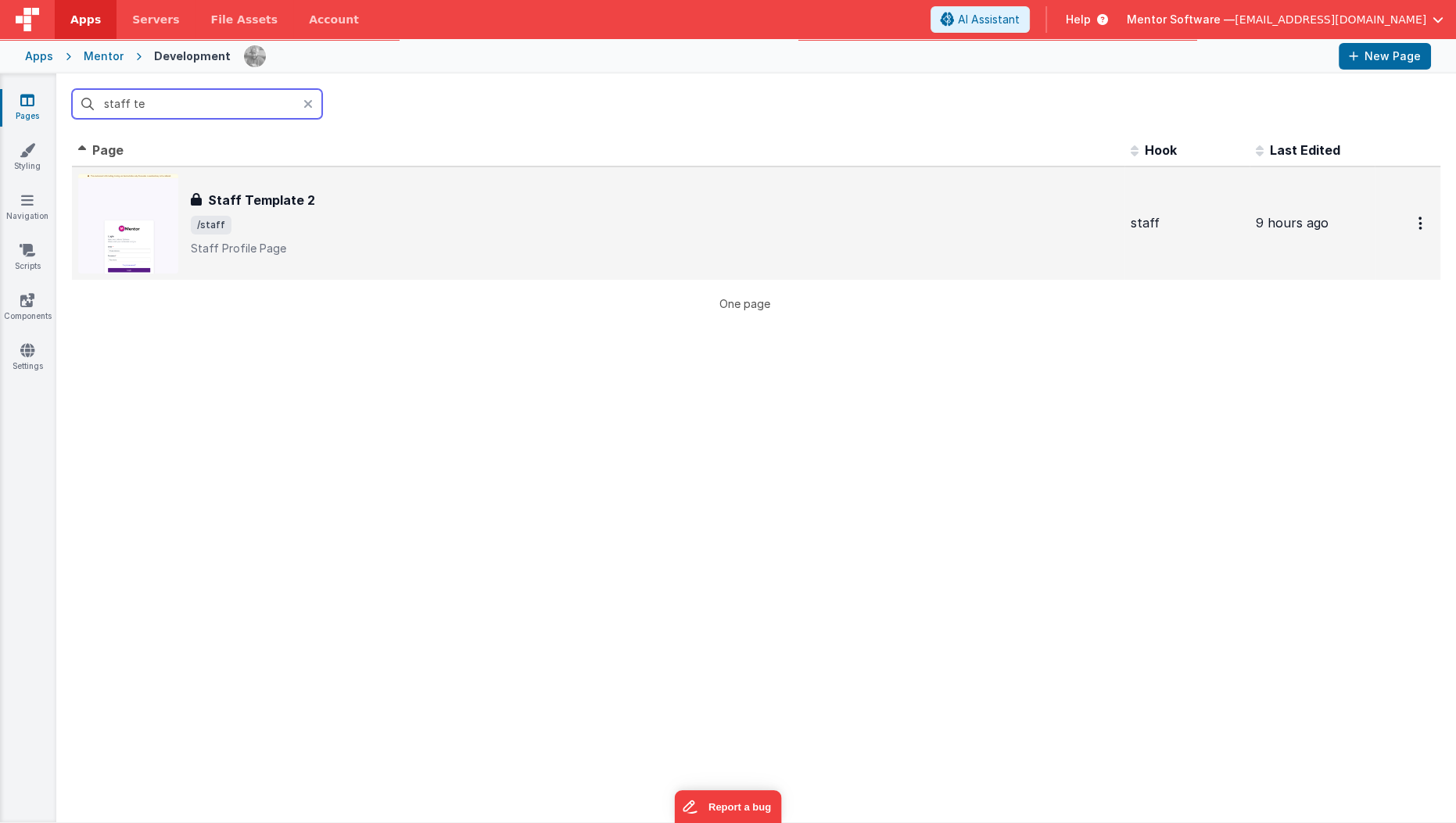
type input "staff te"
click at [195, 189] on div "Staff Template 2 Staff Template 2 /staff Staff Profile Page" at bounding box center [598, 224] width 1039 height 100
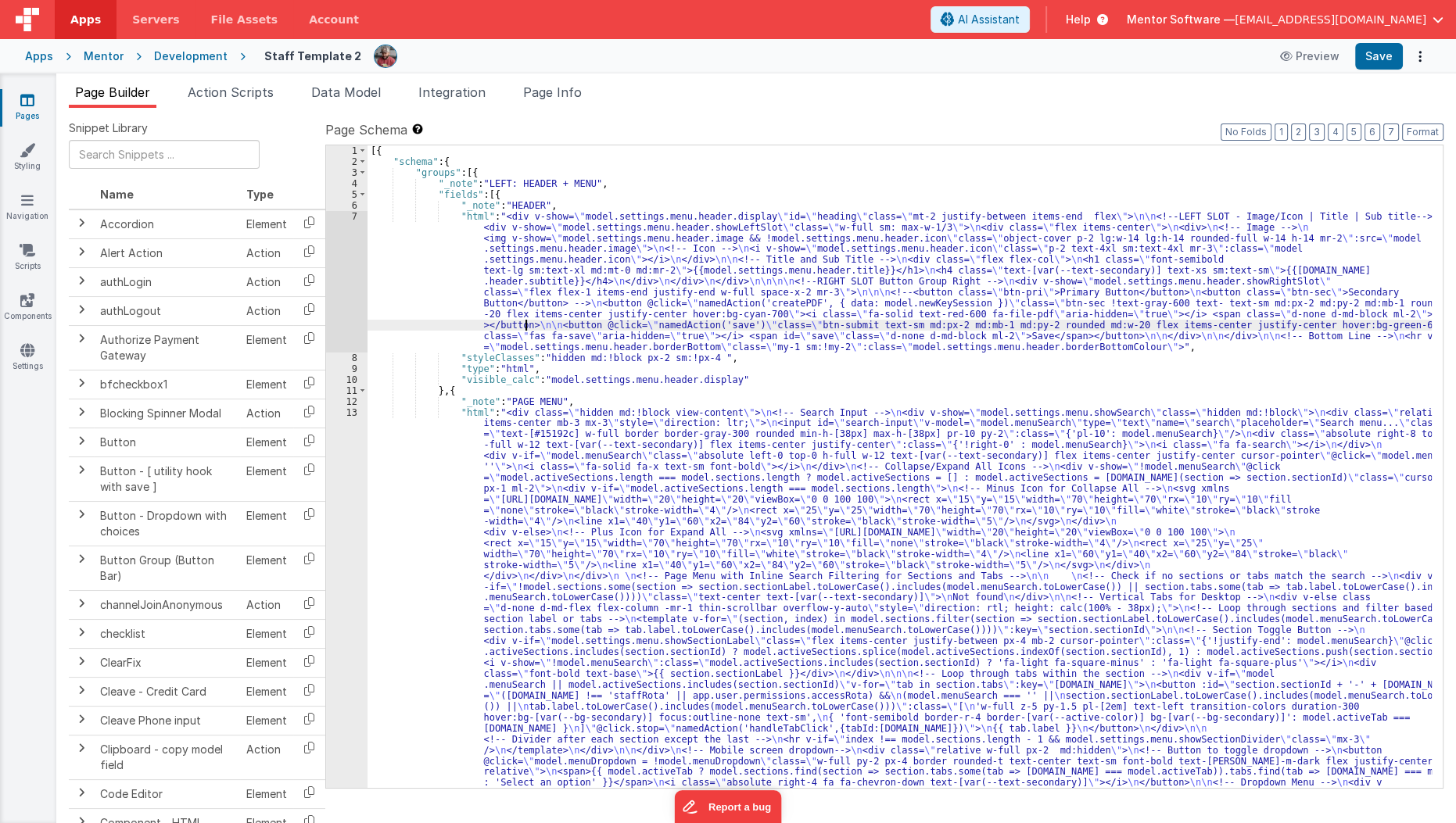
click at [526, 325] on div "[{ "schema" : { "groups" : [{ "_note" : "LEFT: HEADER + MENU" , "fields" : [{ "…" at bounding box center [900, 761] width 1065 height 1231
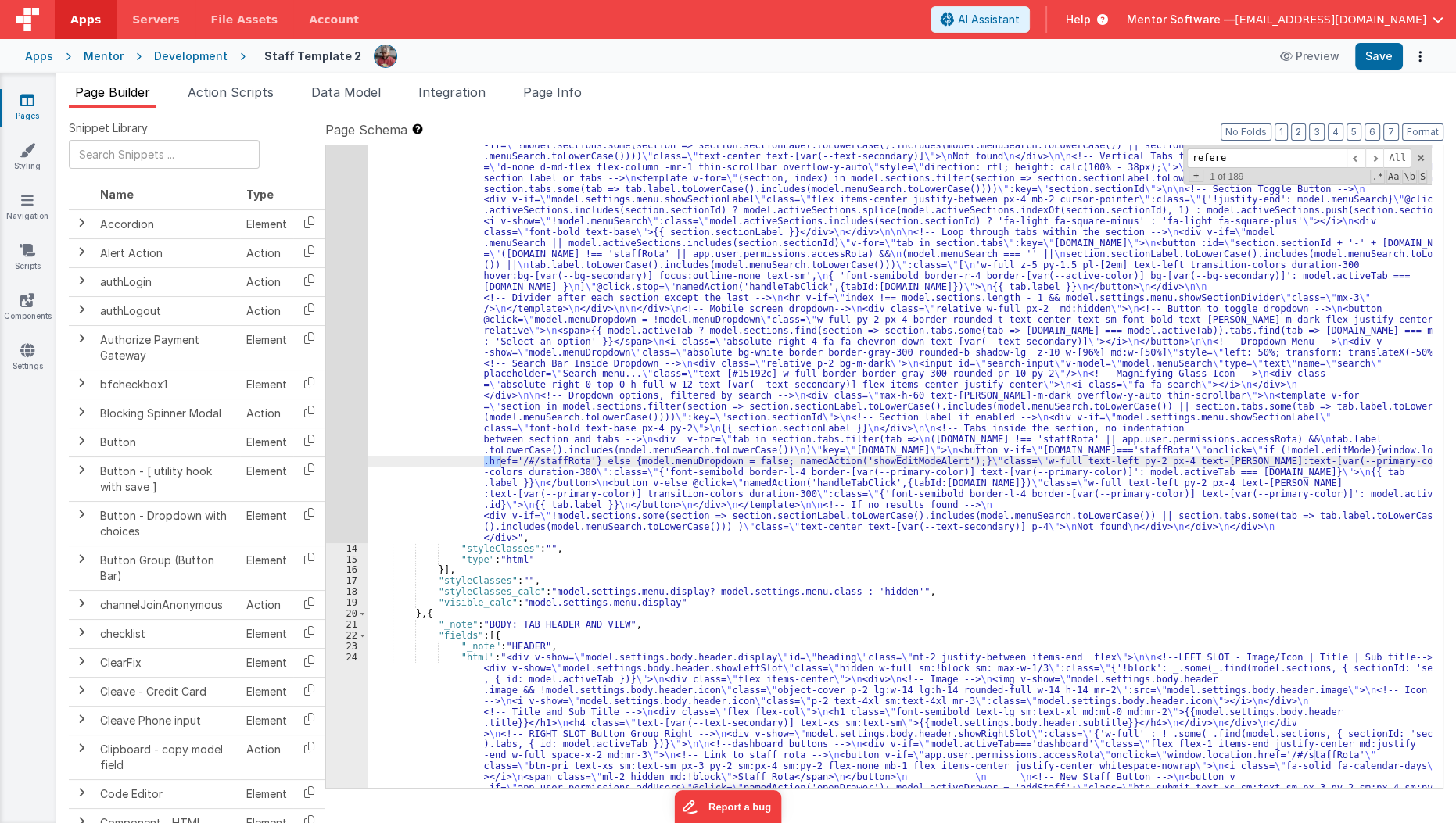
scroll to position [5180, 0]
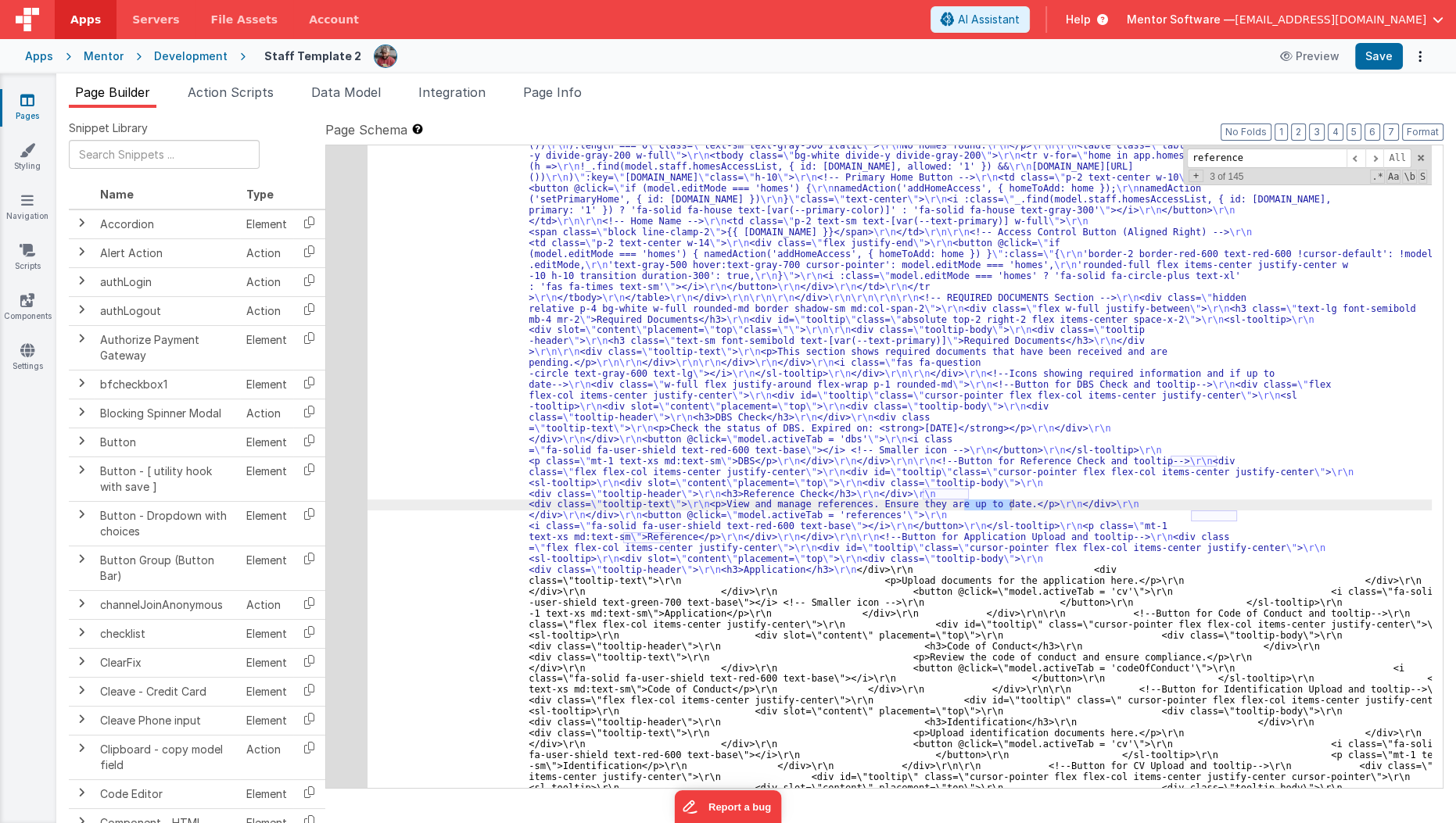
type input "references"
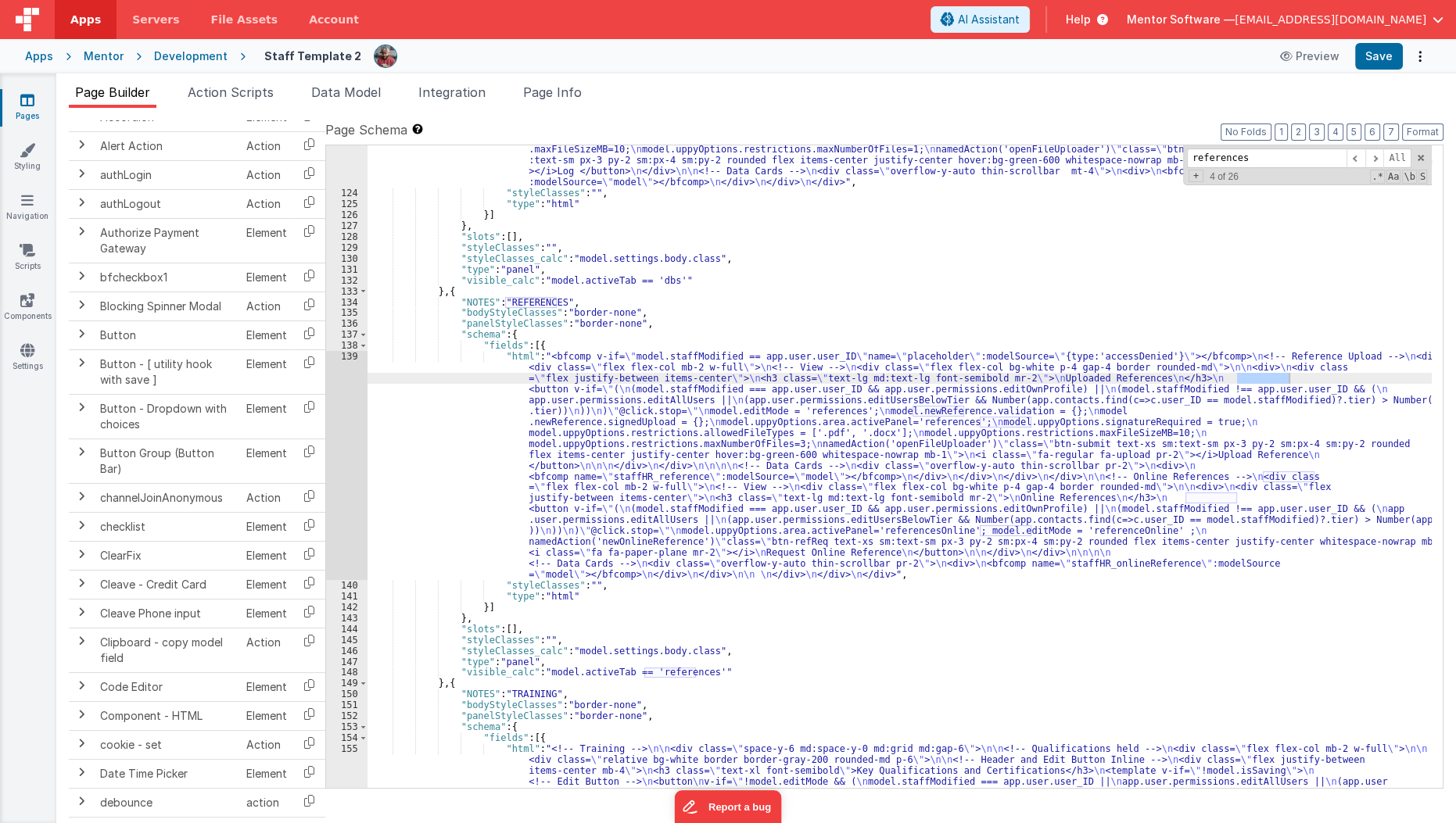
scroll to position [9709, 0]
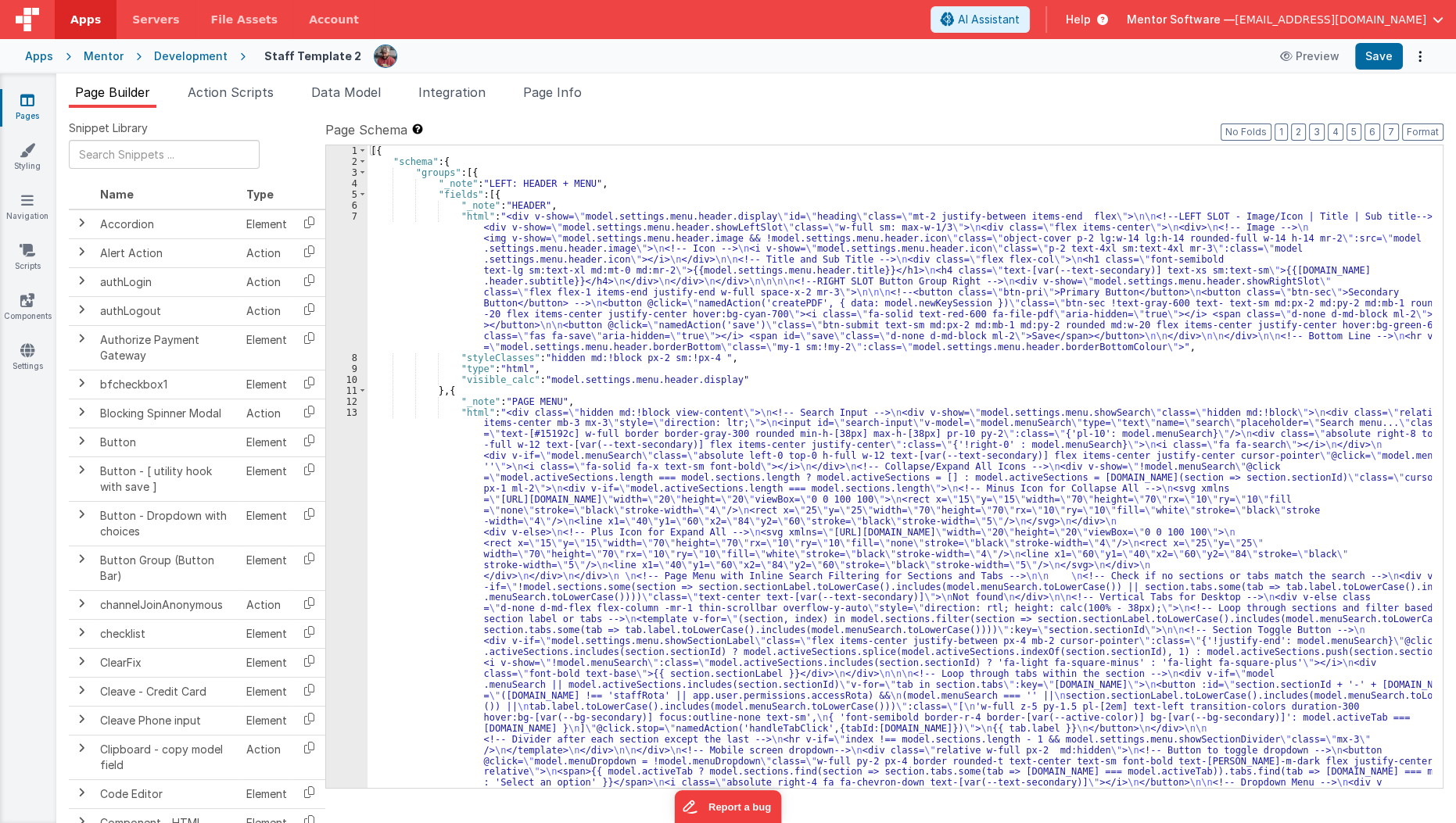
click at [39, 123] on link "Pages" at bounding box center [27, 108] width 56 height 32
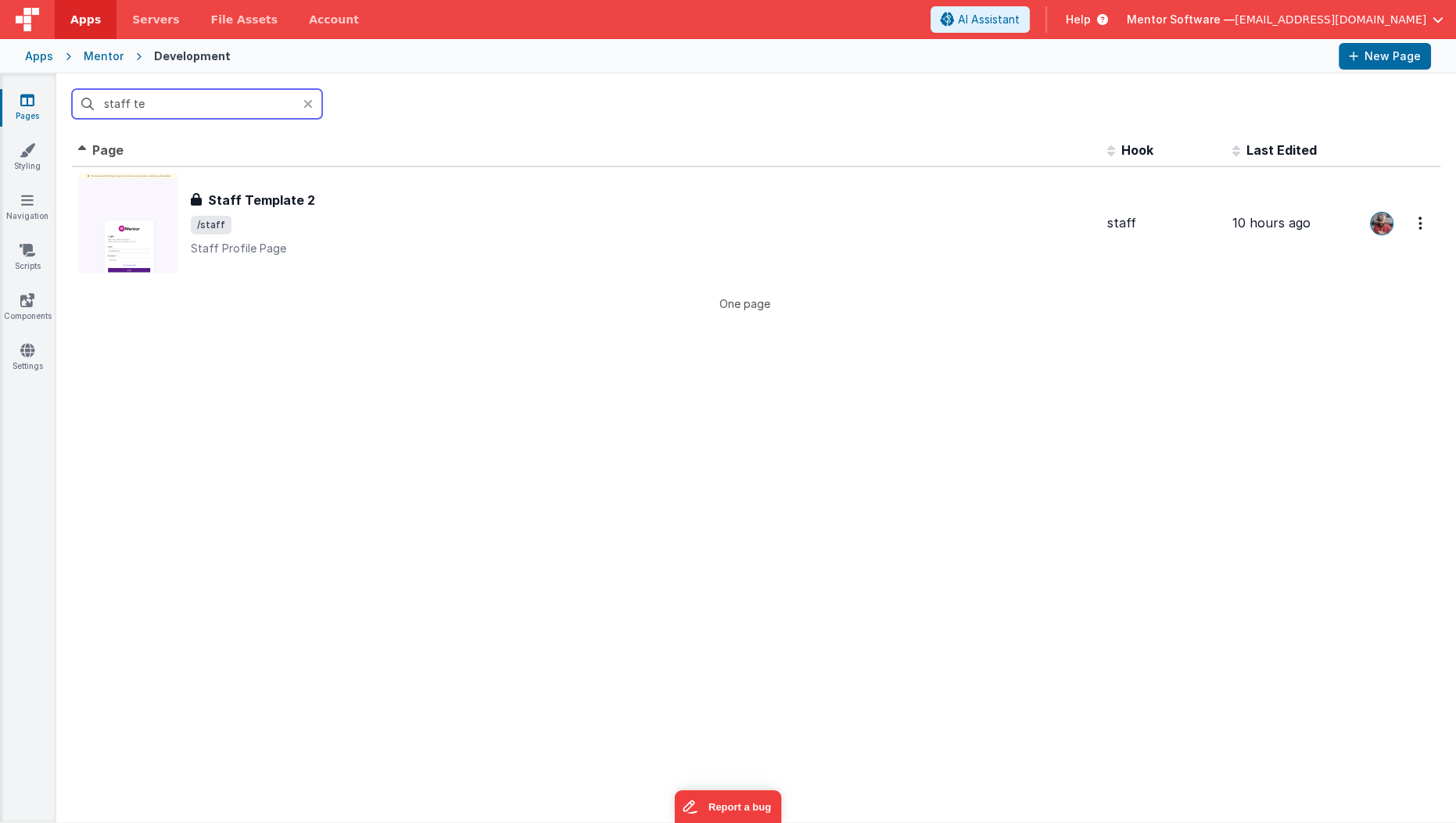
click at [170, 104] on input "staff te" at bounding box center [197, 104] width 250 height 30
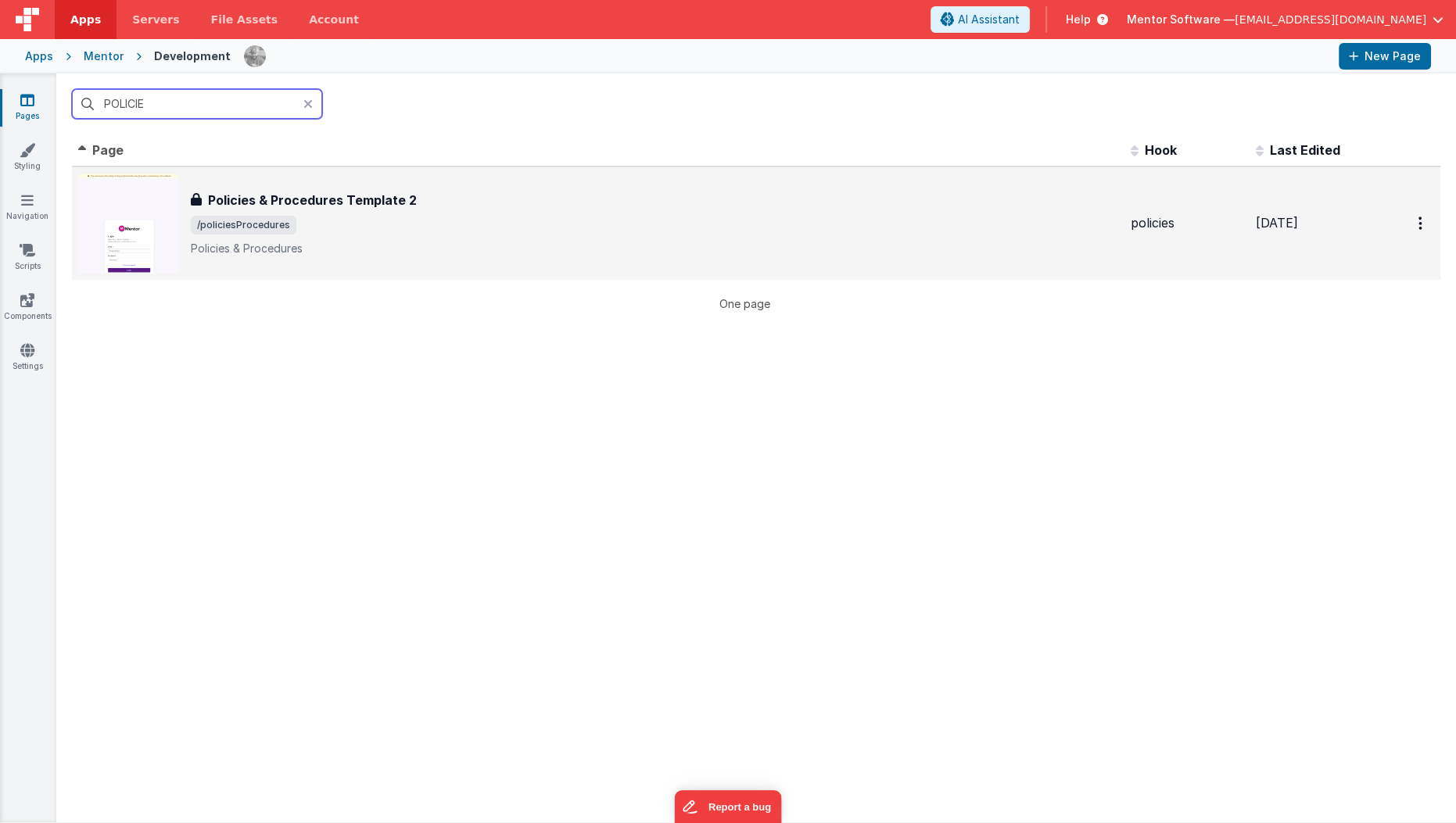
type input "POLICIE"
click at [496, 218] on span "/policiesProcedures" at bounding box center [654, 225] width 927 height 18
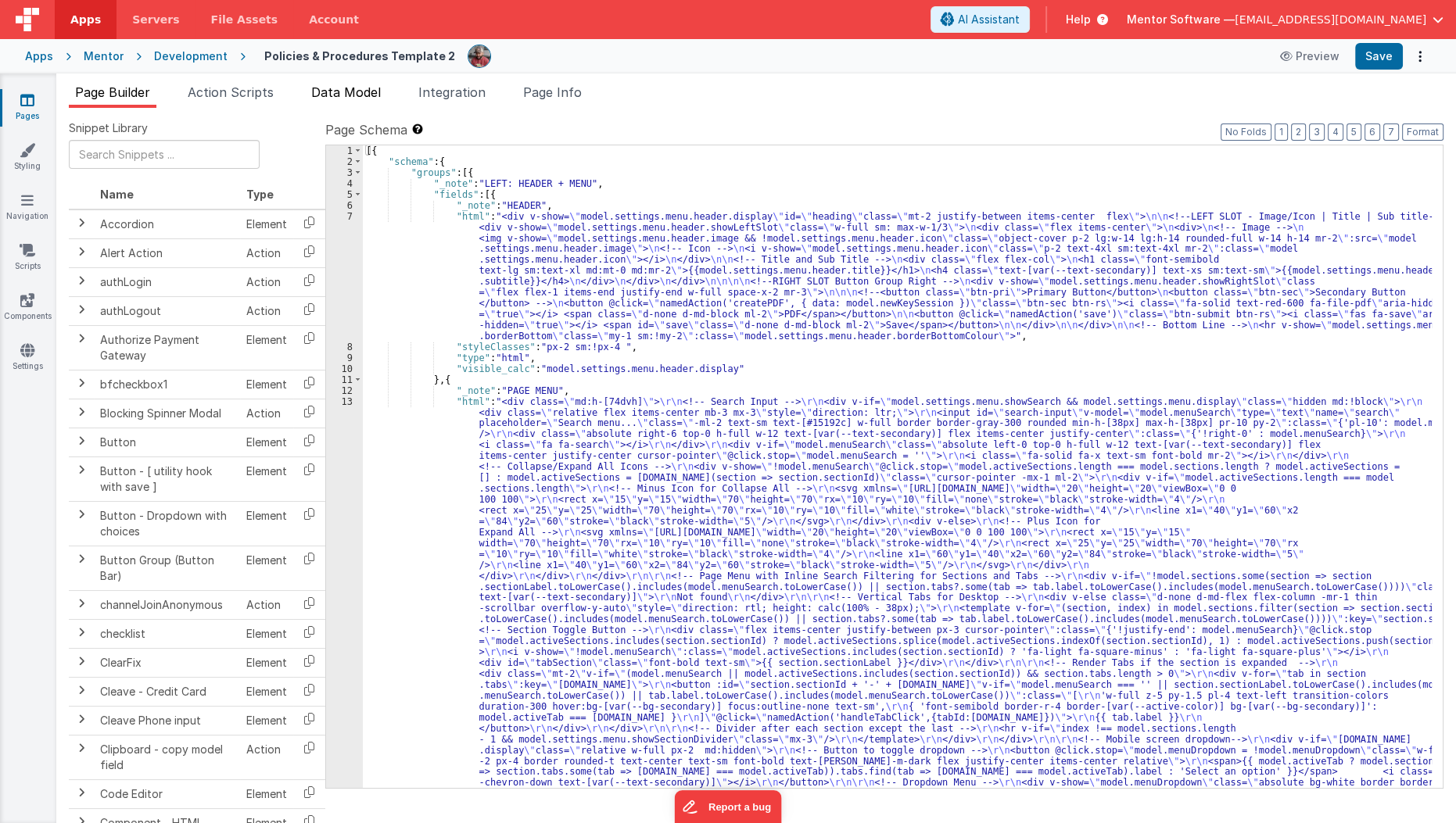
click at [330, 91] on span "Data Model" at bounding box center [345, 92] width 69 height 16
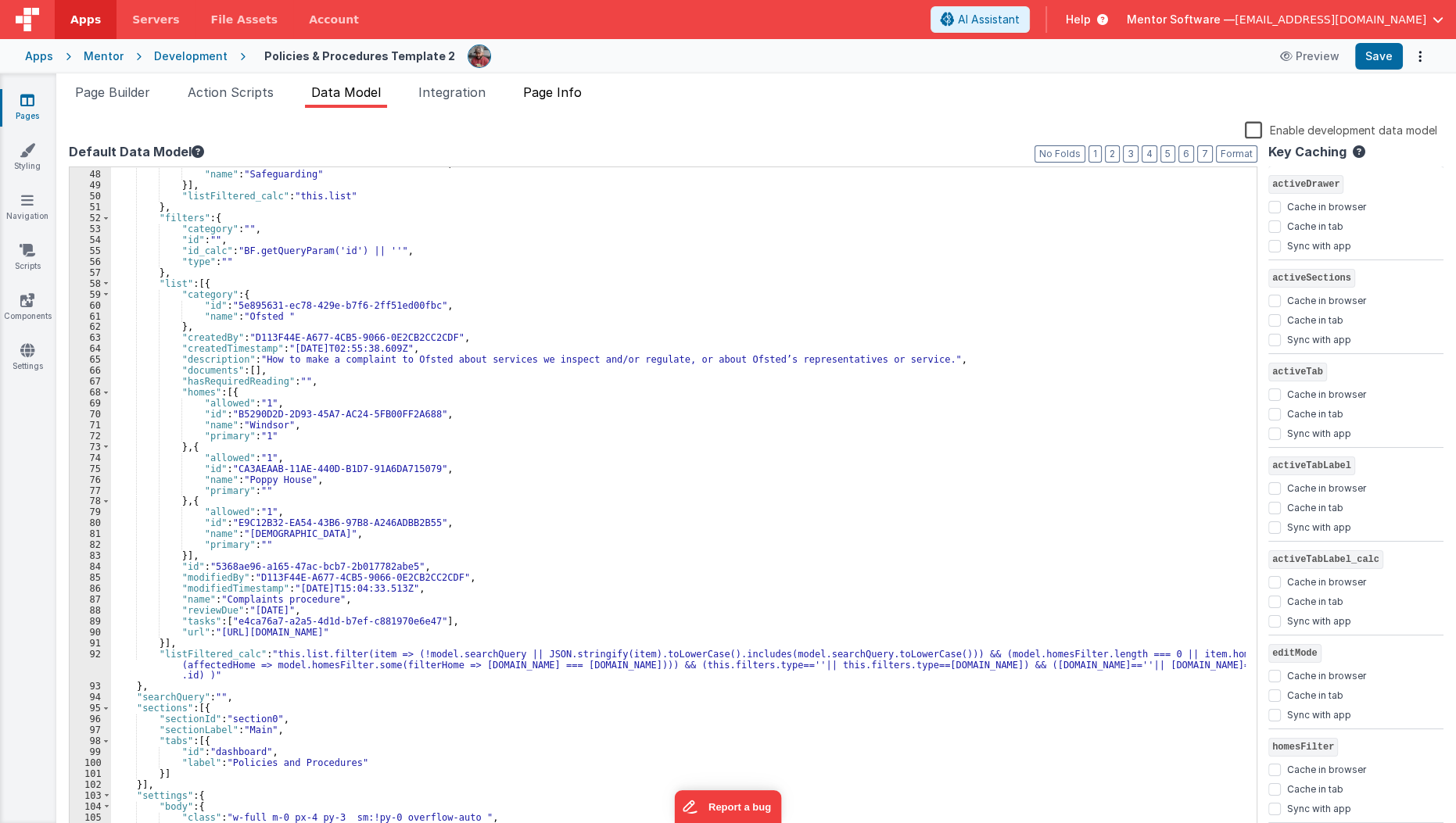
scroll to position [480, 0]
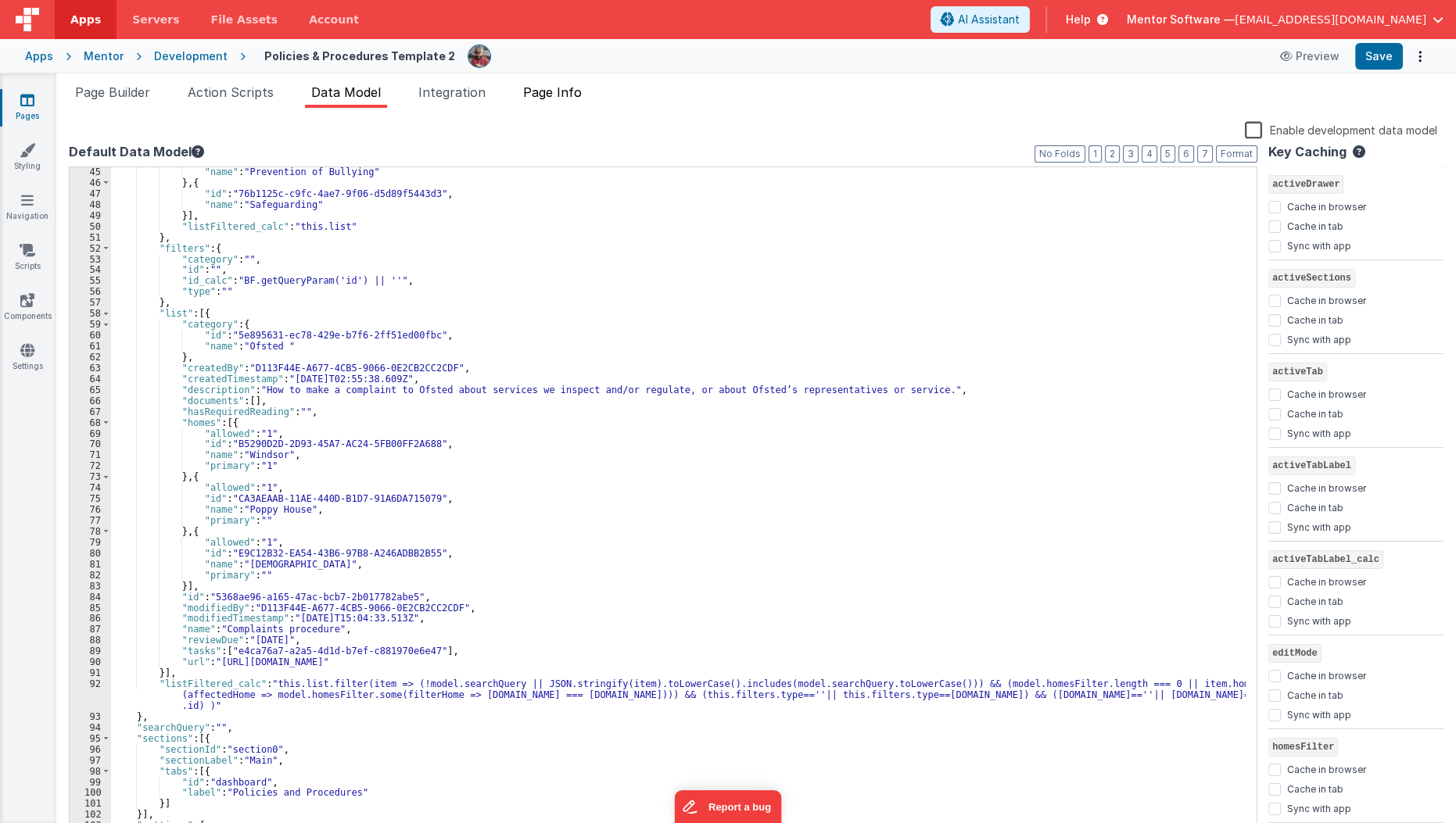
click at [579, 98] on span "Page Info" at bounding box center [552, 92] width 59 height 16
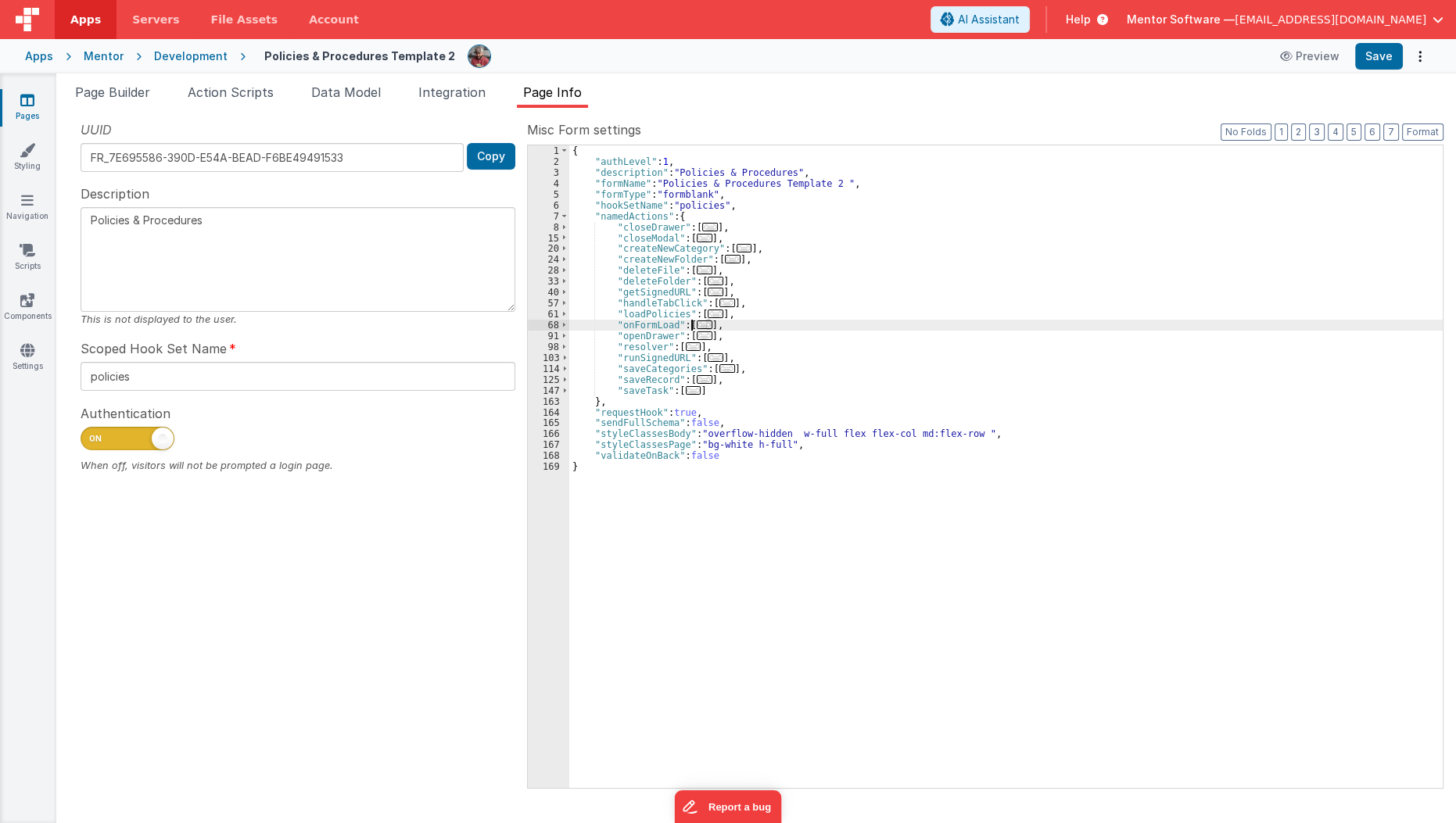
click at [697, 326] on span "..." at bounding box center [705, 325] width 16 height 9
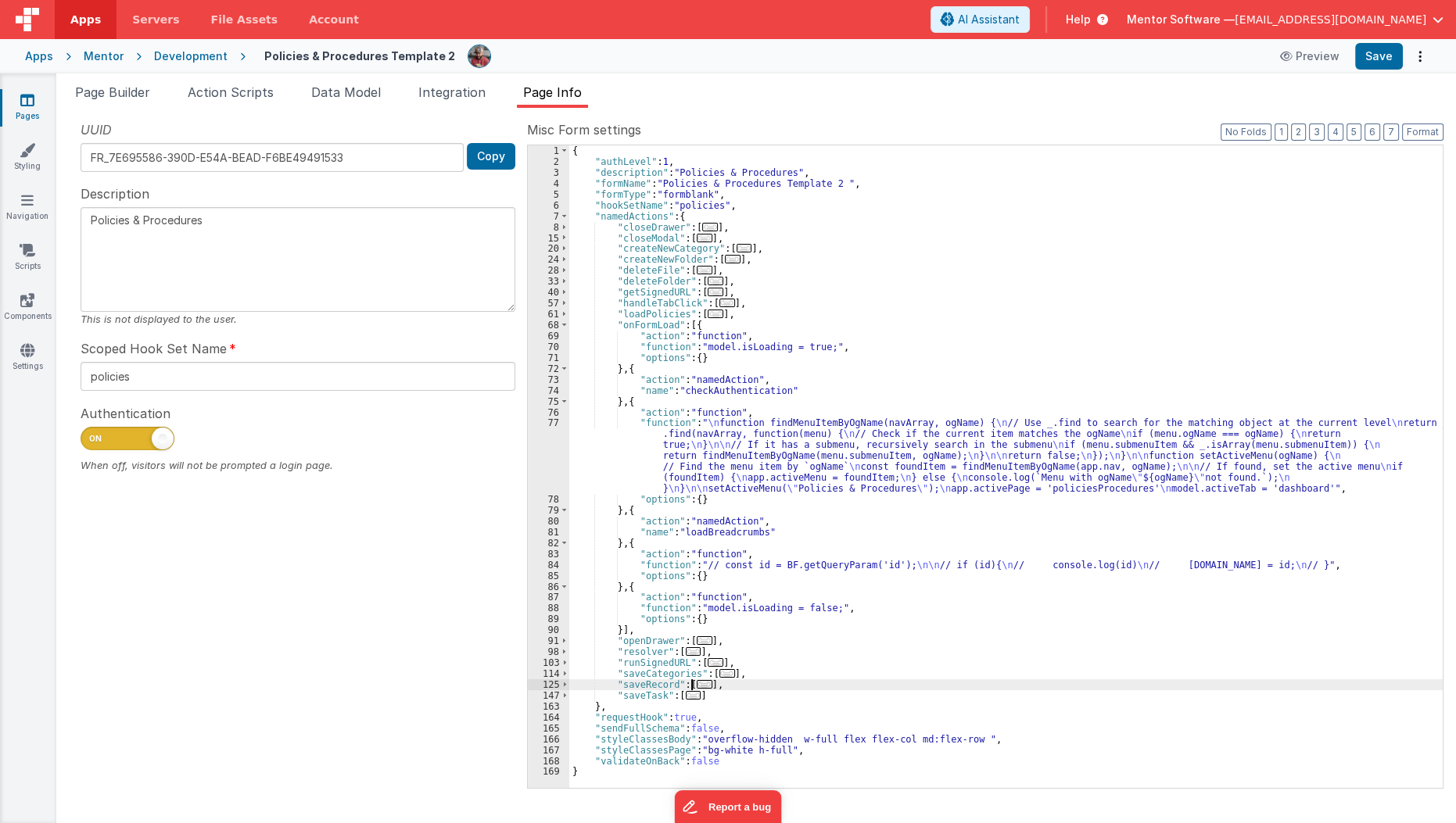
click at [697, 685] on span "..." at bounding box center [705, 684] width 16 height 9
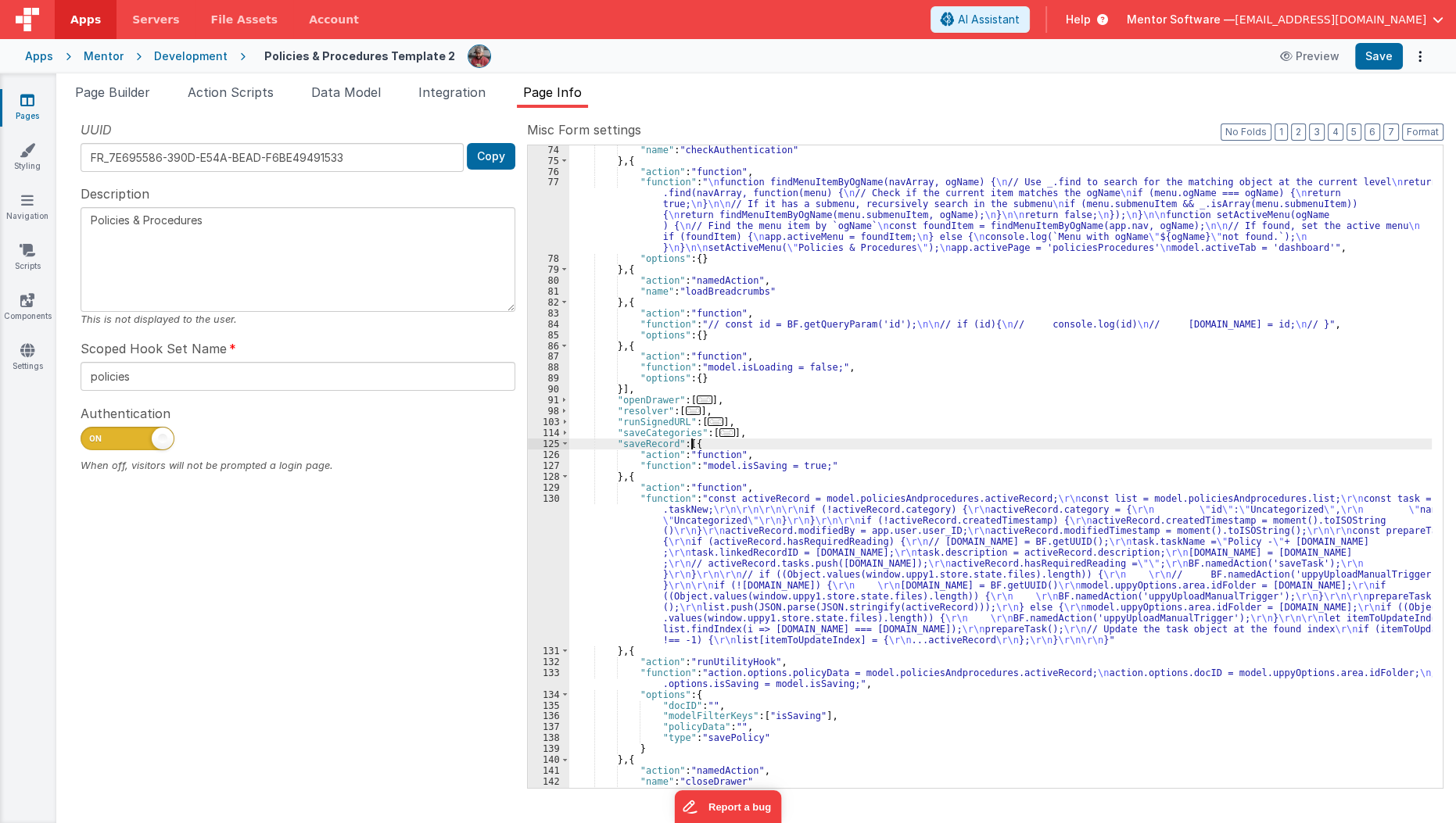
scroll to position [240, 0]
click at [720, 436] on span "..." at bounding box center [728, 434] width 16 height 9
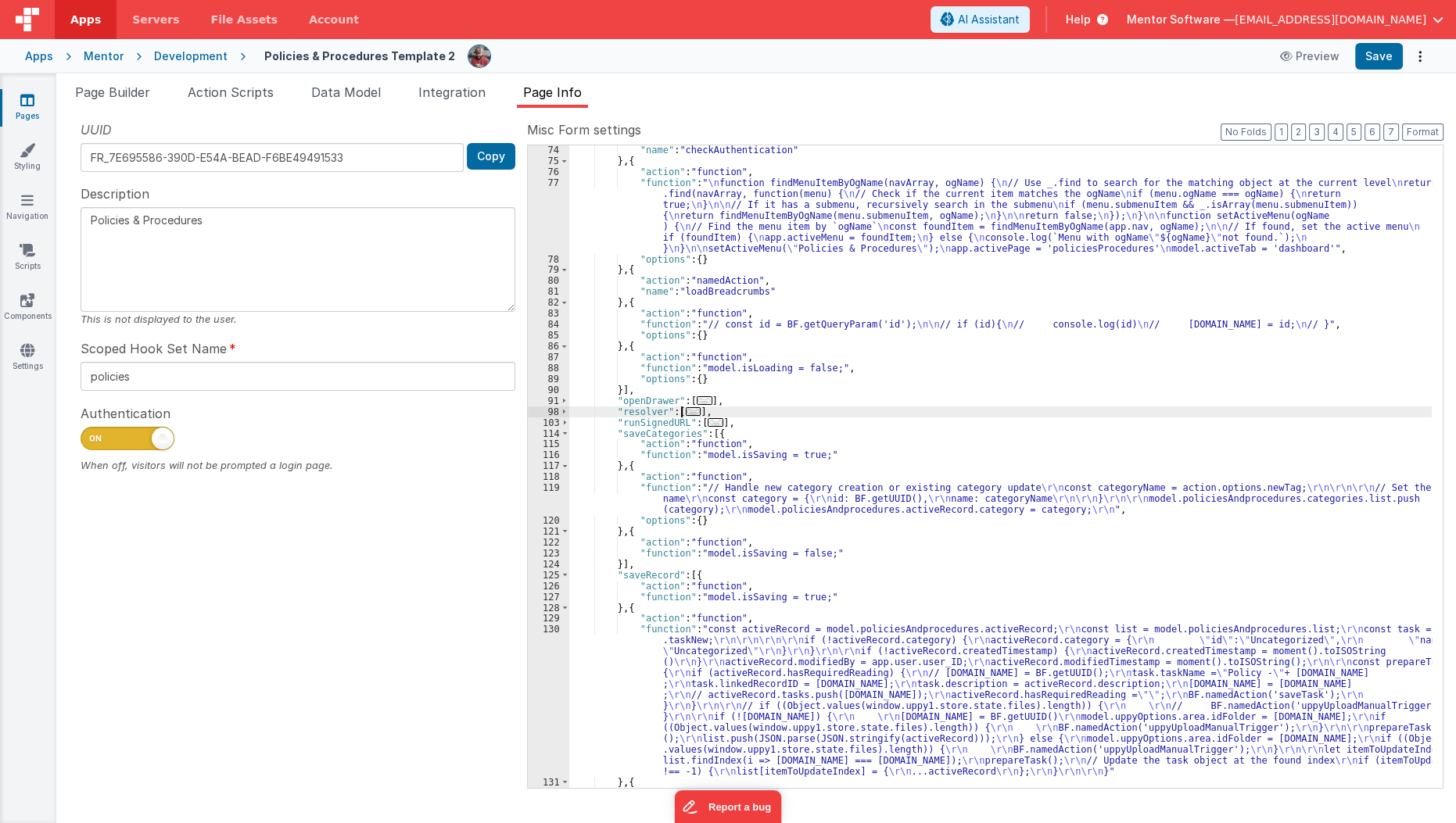
click at [687, 411] on span "..." at bounding box center [693, 412] width 16 height 9
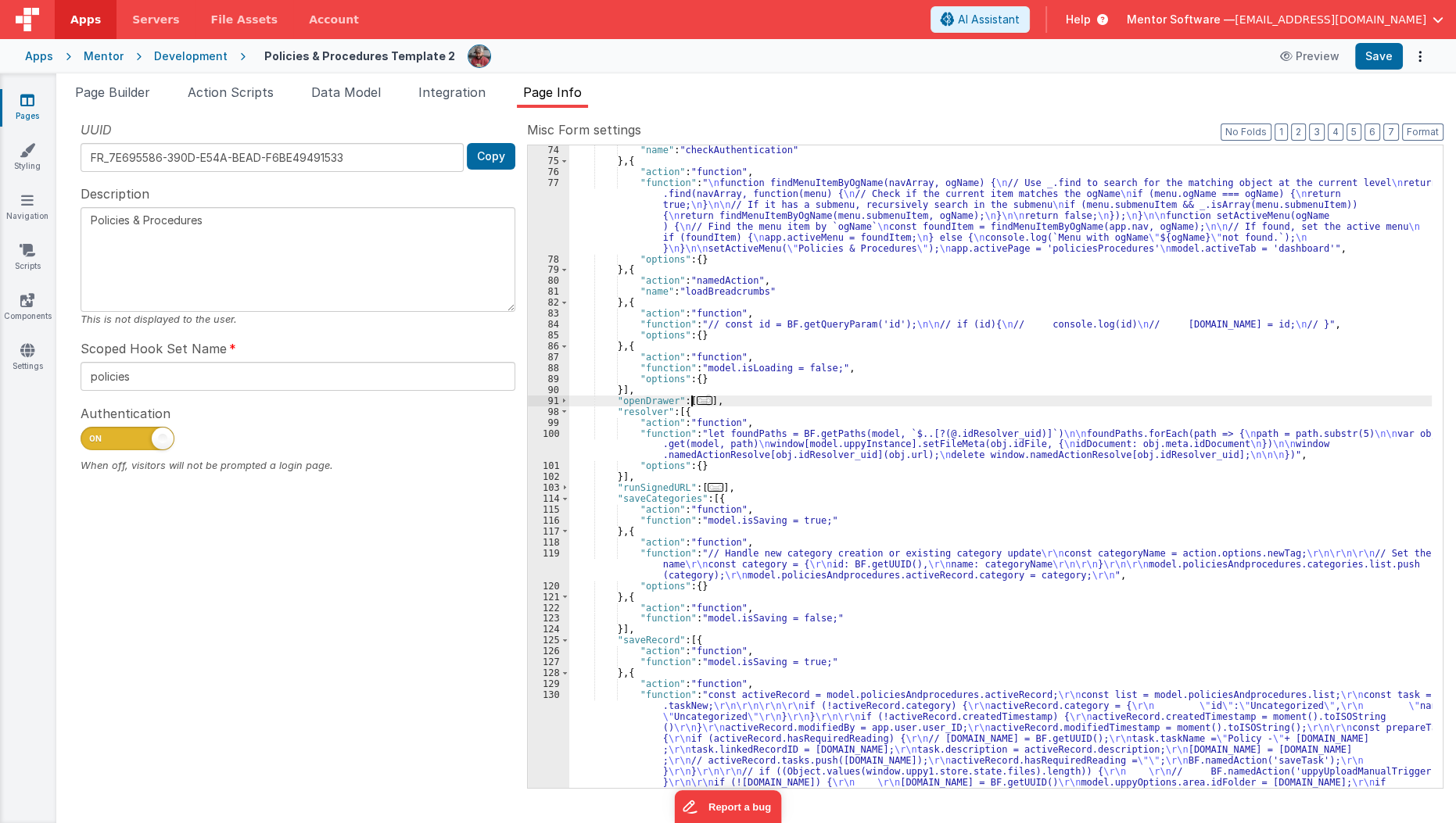
click at [697, 401] on span "..." at bounding box center [705, 401] width 16 height 9
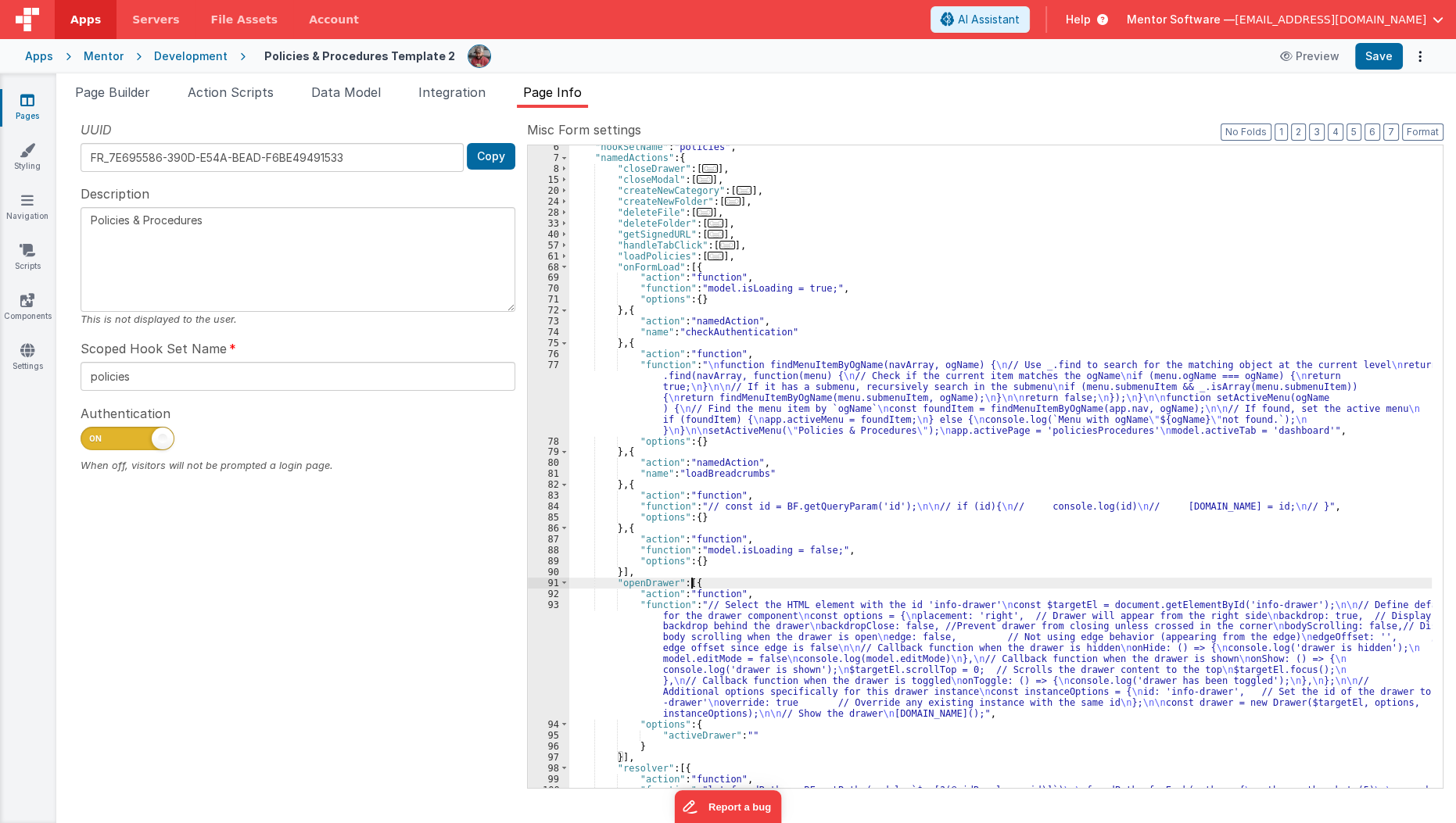
scroll to position [58, 0]
click at [707, 252] on span "..." at bounding box center [715, 256] width 16 height 9
